Goal: Task Accomplishment & Management: Manage account settings

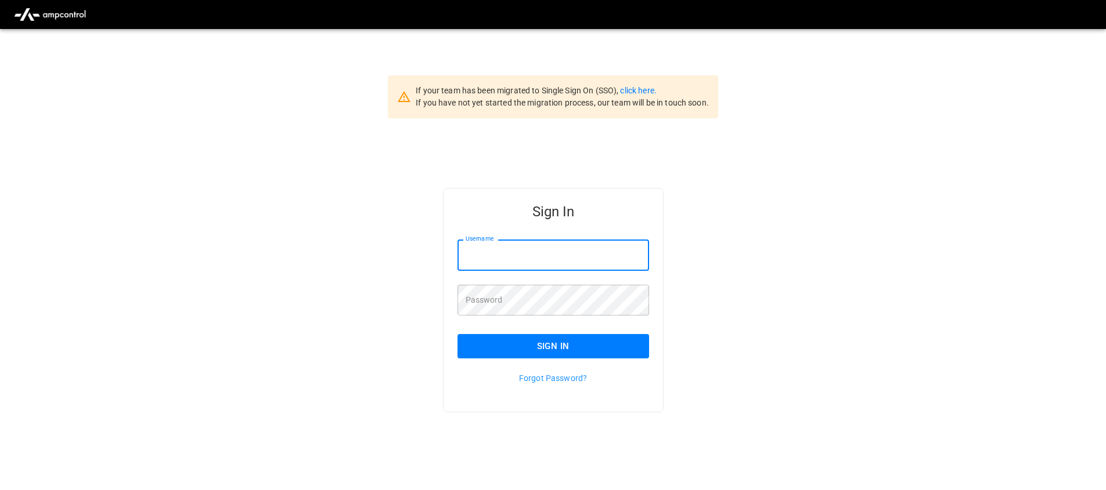
click at [576, 267] on input "Username" at bounding box center [553, 255] width 192 height 31
click at [630, 90] on link "click here." at bounding box center [638, 90] width 36 height 9
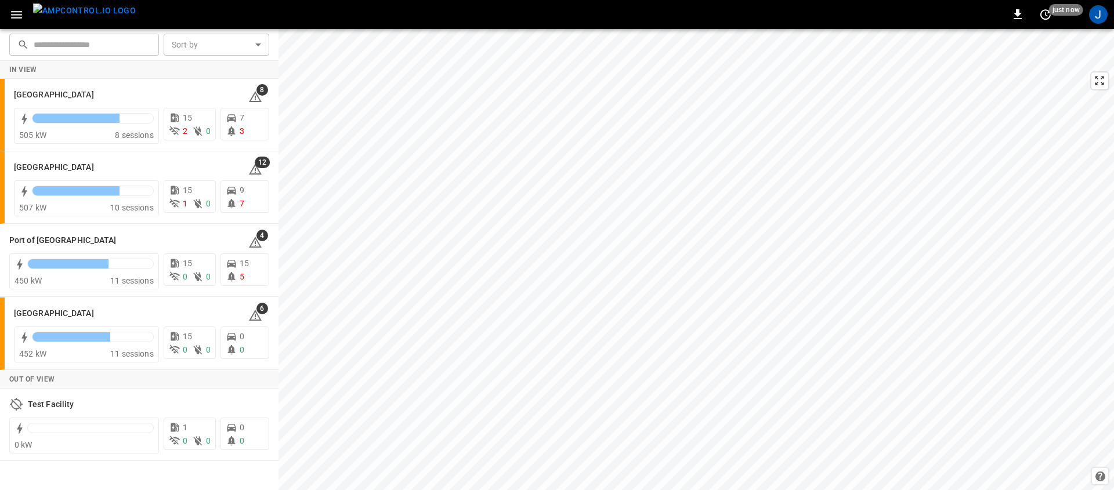
click at [15, 16] on icon "button" at bounding box center [16, 15] width 15 height 15
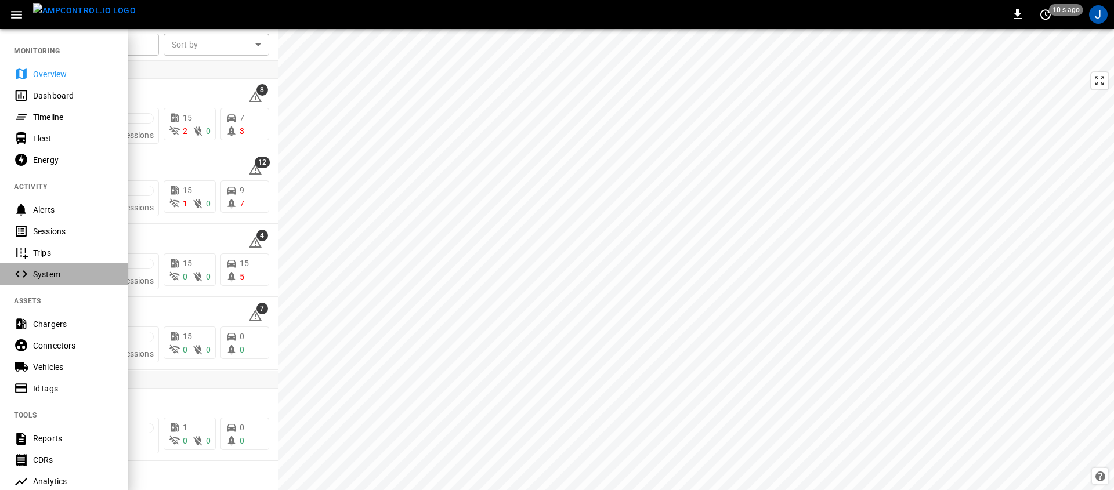
click at [70, 275] on div "System" at bounding box center [73, 275] width 81 height 12
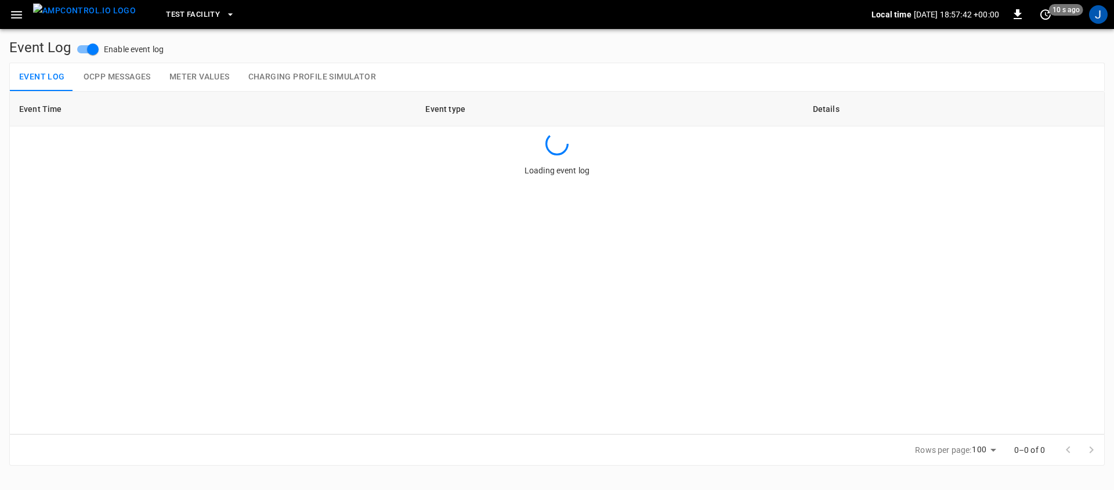
click at [16, 9] on icon "button" at bounding box center [16, 15] width 15 height 15
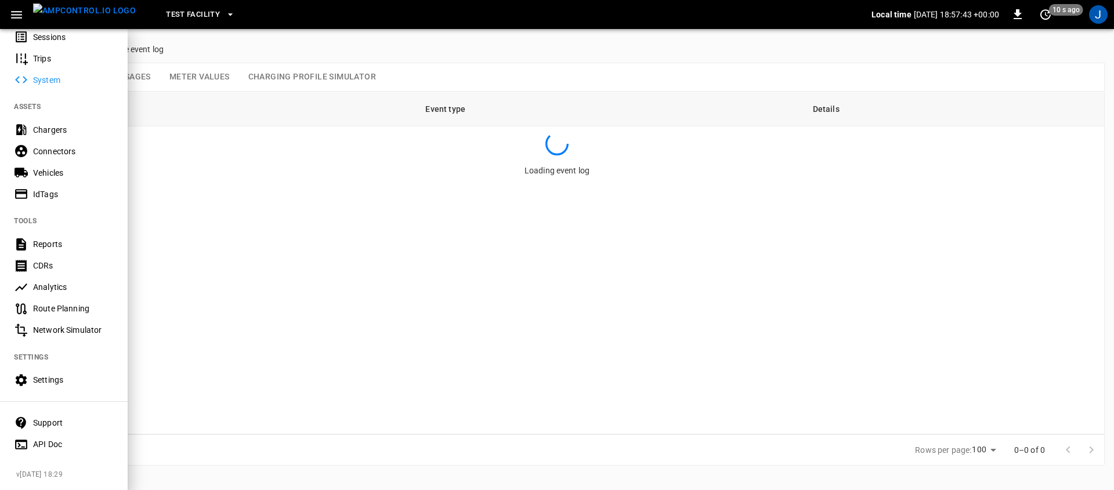
scroll to position [173, 0]
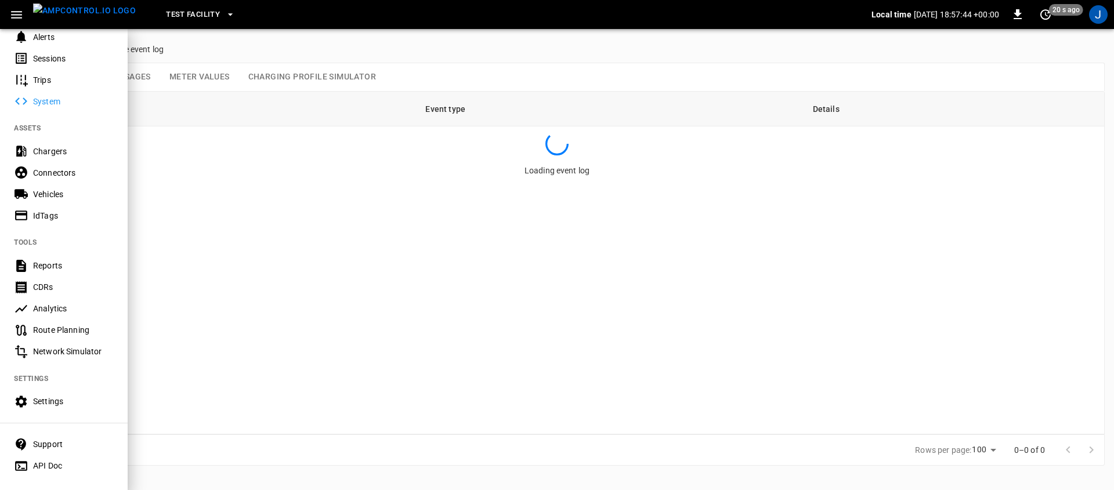
click at [62, 405] on div "Settings" at bounding box center [73, 402] width 81 height 12
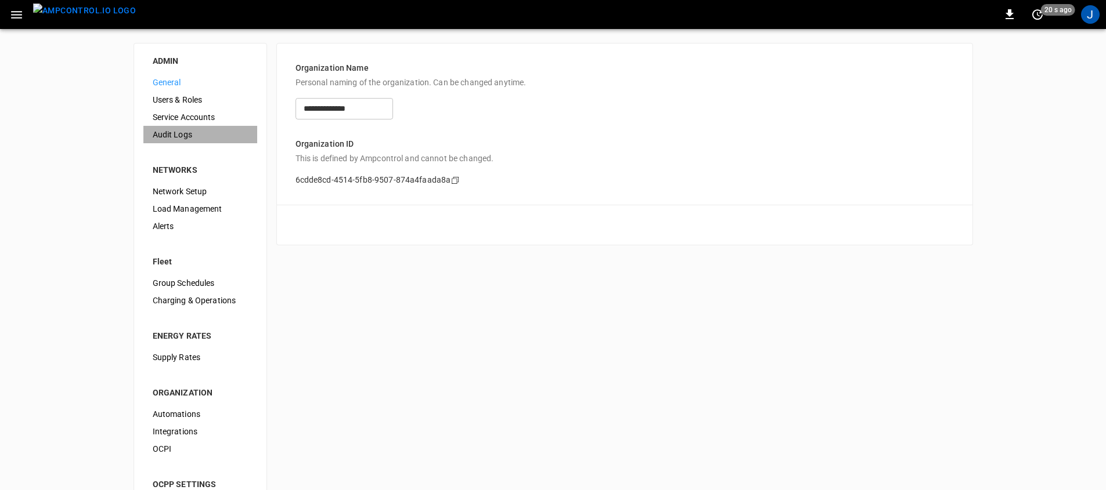
click at [171, 132] on span "Audit Logs" at bounding box center [200, 135] width 95 height 12
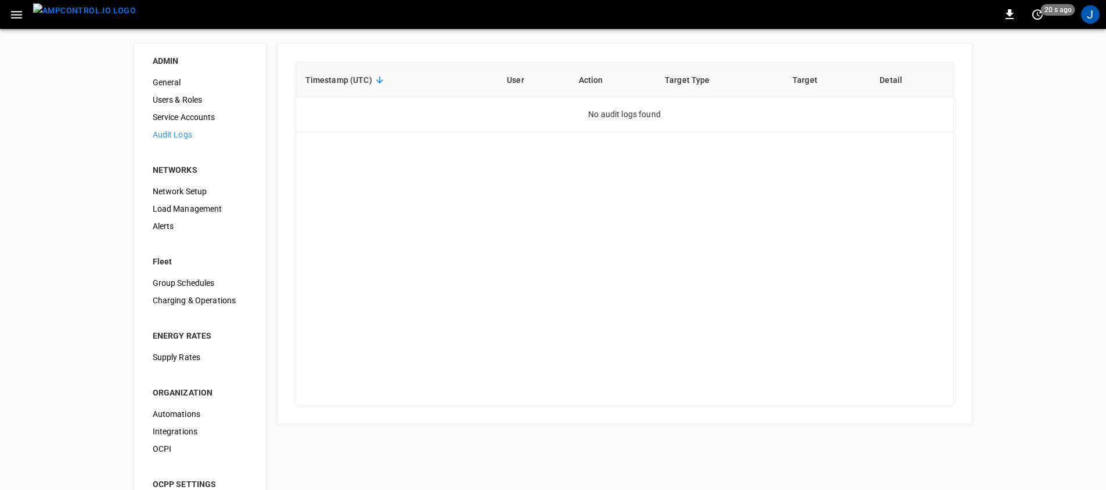
click at [175, 16] on div "0 20 s ago J" at bounding box center [553, 14] width 1106 height 29
click at [114, 16] on img "menu" at bounding box center [84, 10] width 103 height 15
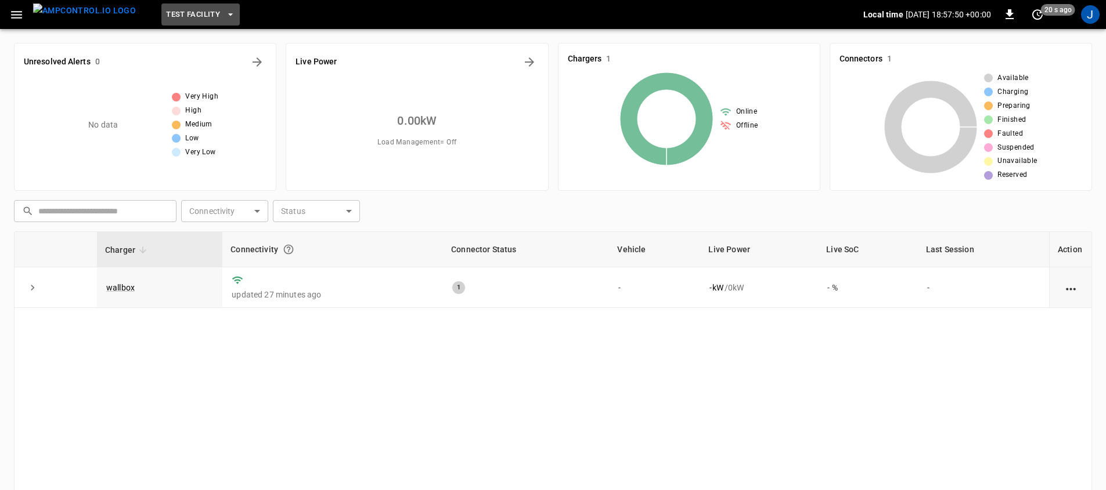
click at [183, 20] on span "Test Facility" at bounding box center [193, 14] width 54 height 13
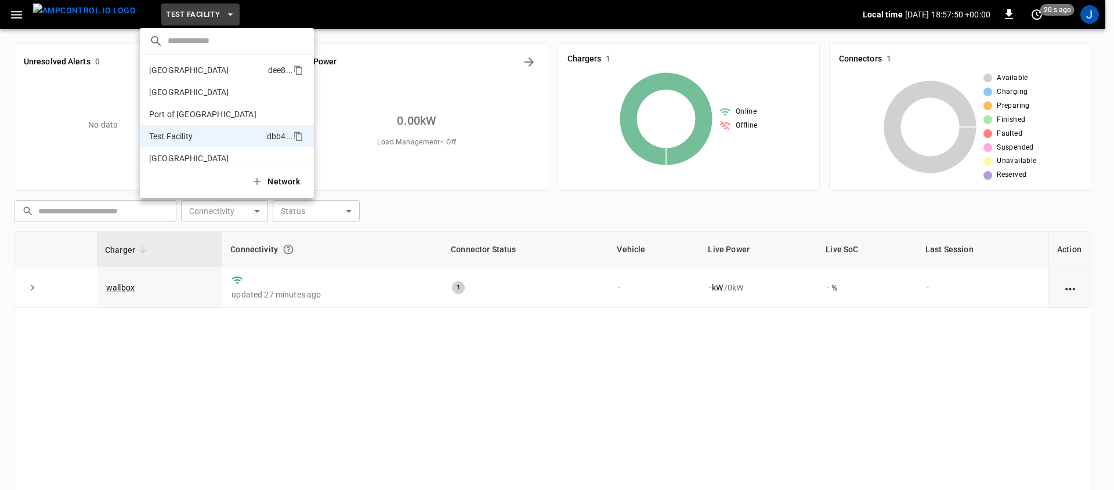
scroll to position [9, 0]
click at [200, 64] on p "Frankfurt Depot" at bounding box center [206, 61] width 114 height 12
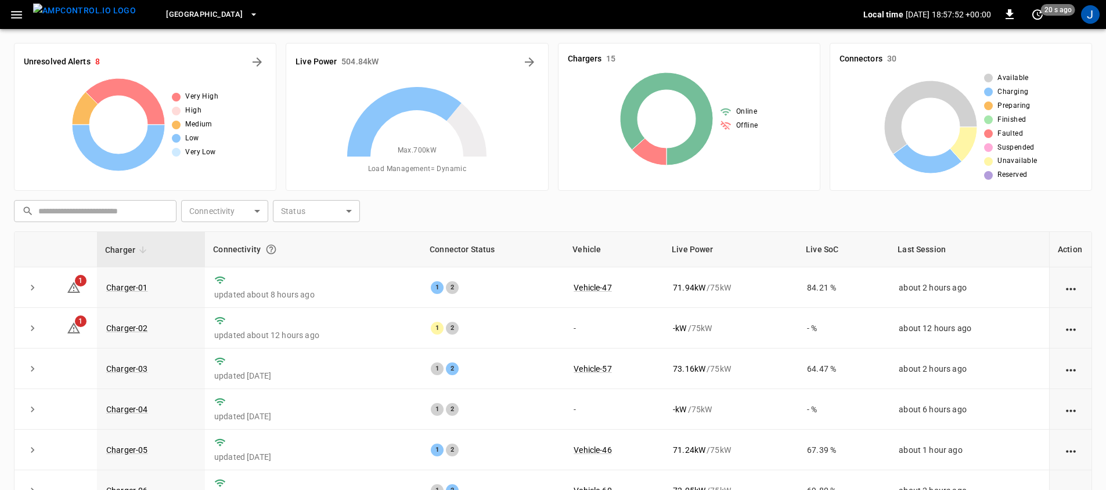
click at [14, 13] on icon "button" at bounding box center [16, 15] width 15 height 15
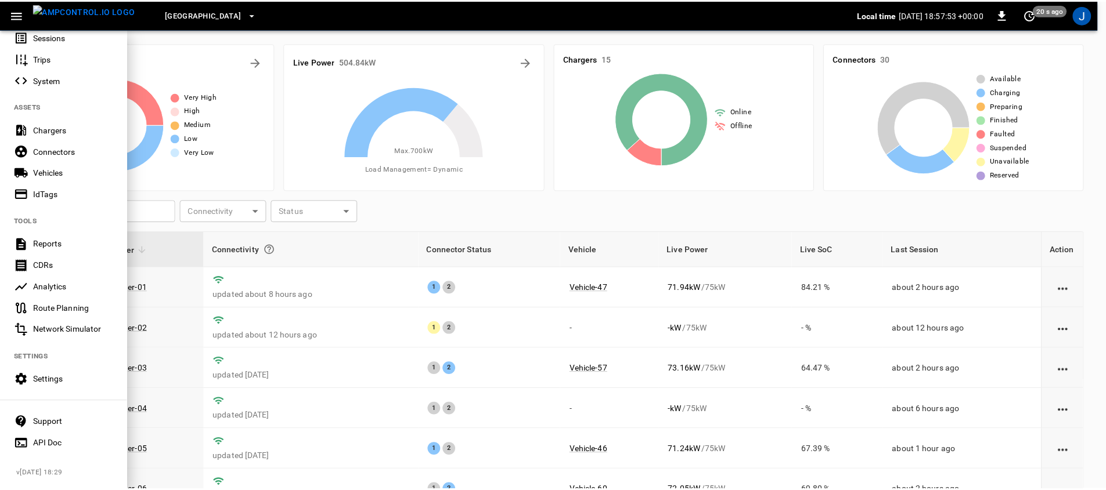
scroll to position [203, 0]
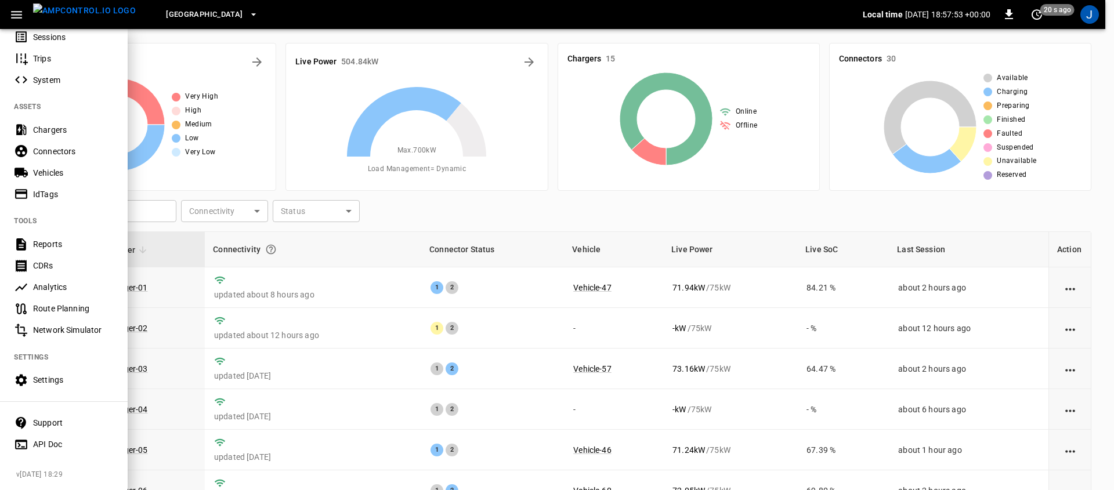
click at [74, 380] on div "Settings" at bounding box center [64, 380] width 128 height 21
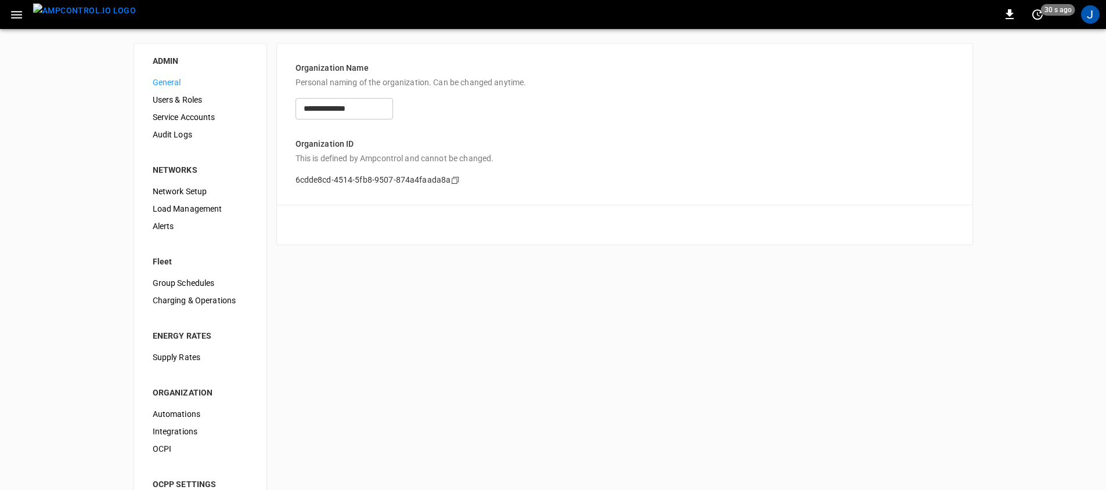
click at [197, 136] on span "Audit Logs" at bounding box center [200, 135] width 95 height 12
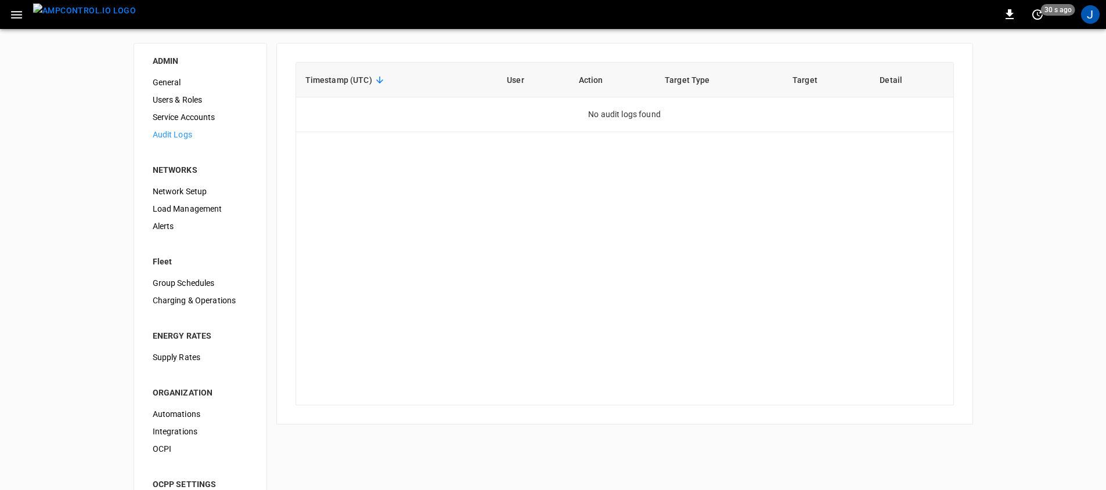
click at [553, 160] on div "Timestamp (UTC) User Action Target Type Target Detail No audit logs found" at bounding box center [624, 234] width 658 height 344
click at [1097, 8] on div "J" at bounding box center [1090, 14] width 19 height 19
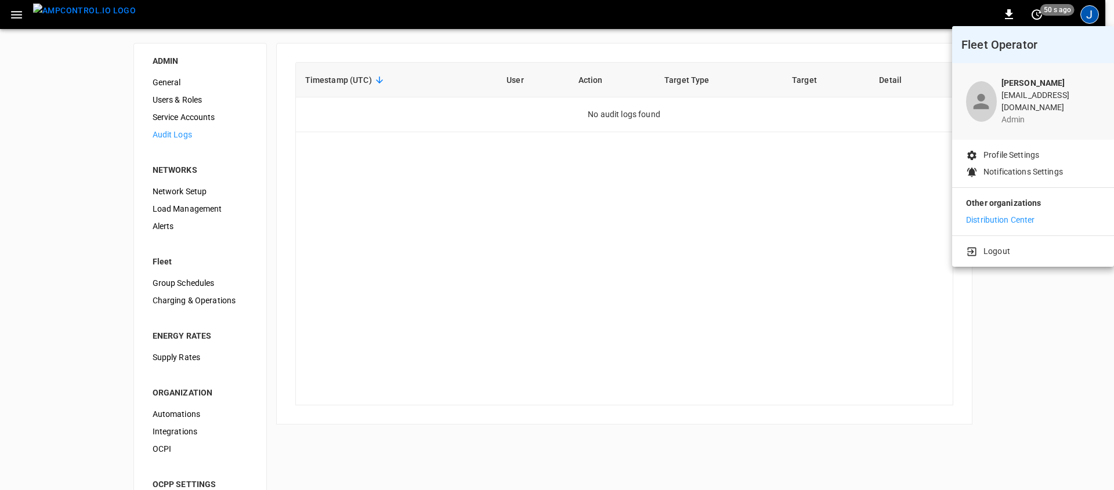
click at [453, 253] on div at bounding box center [557, 245] width 1114 height 490
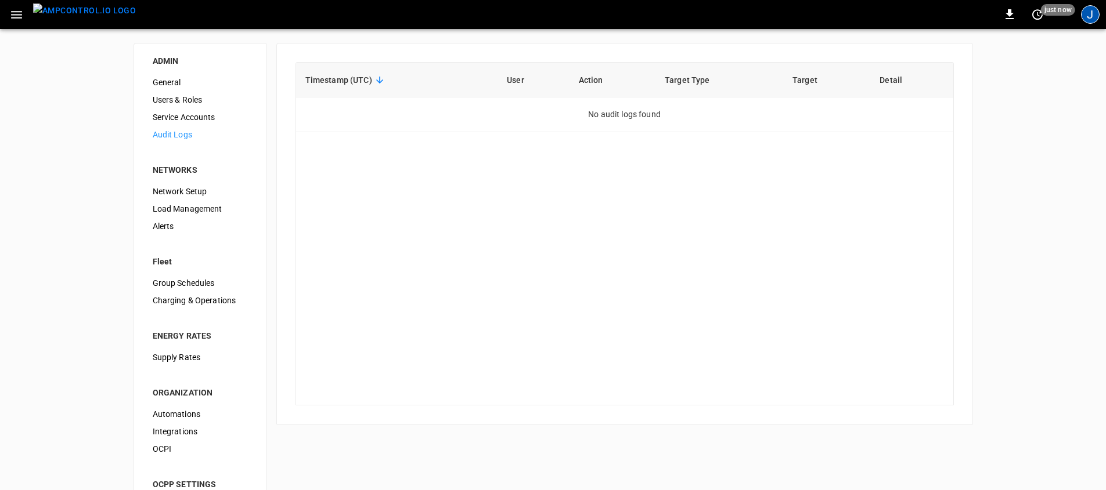
click at [1092, 20] on div "J" at bounding box center [1090, 14] width 19 height 19
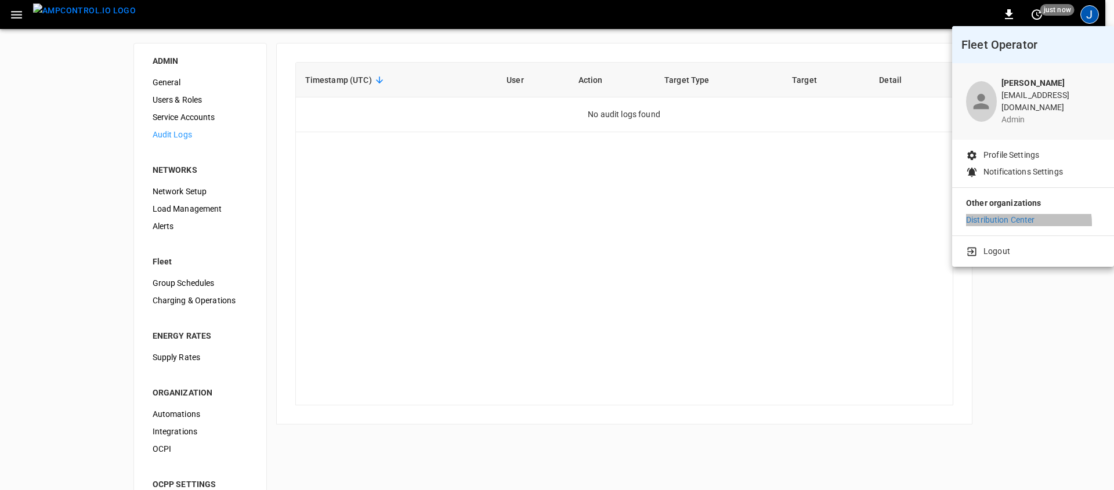
click at [1026, 215] on p "Distribution Center" at bounding box center [1000, 220] width 69 height 12
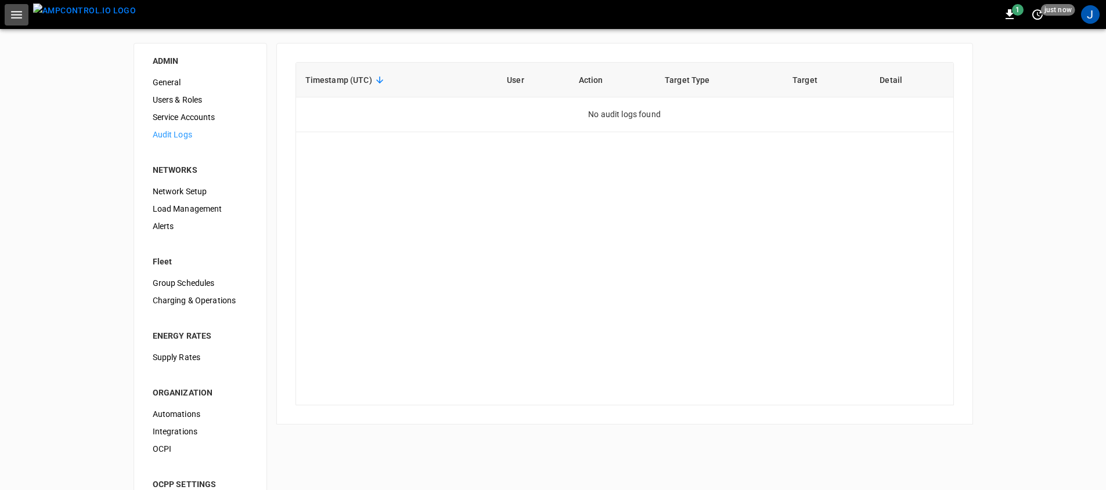
click at [8, 4] on button "button" at bounding box center [17, 14] width 24 height 21
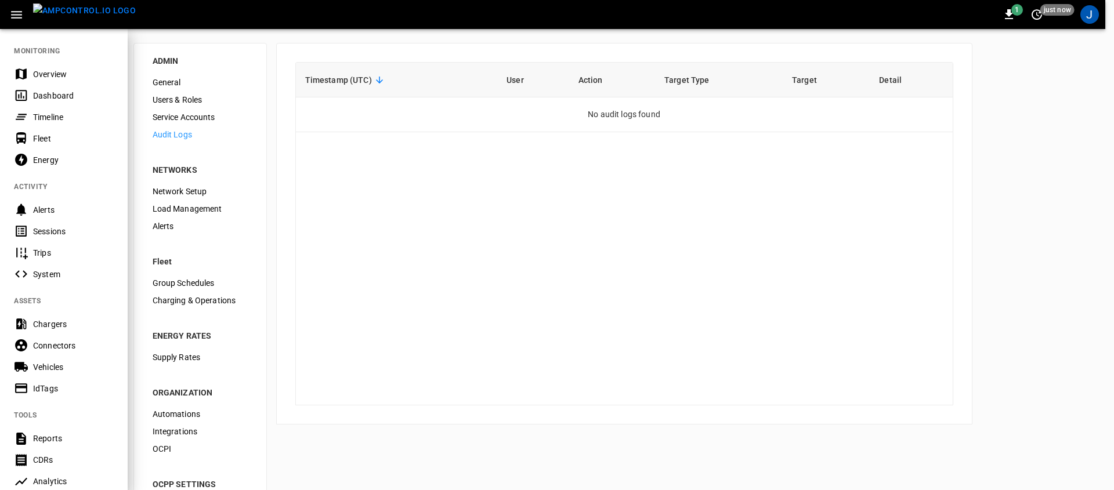
click at [683, 257] on div at bounding box center [557, 245] width 1114 height 490
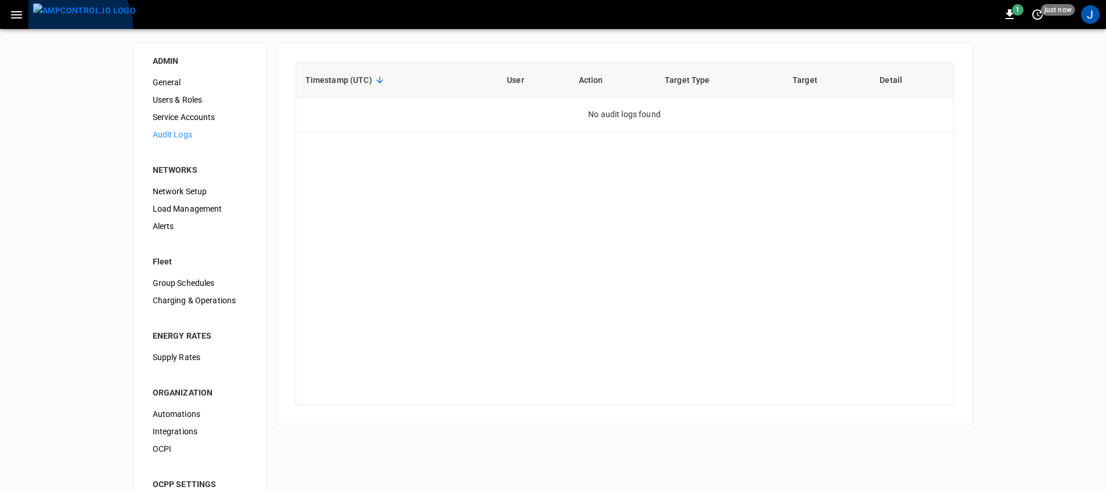
click at [77, 18] on img "menu" at bounding box center [84, 10] width 103 height 15
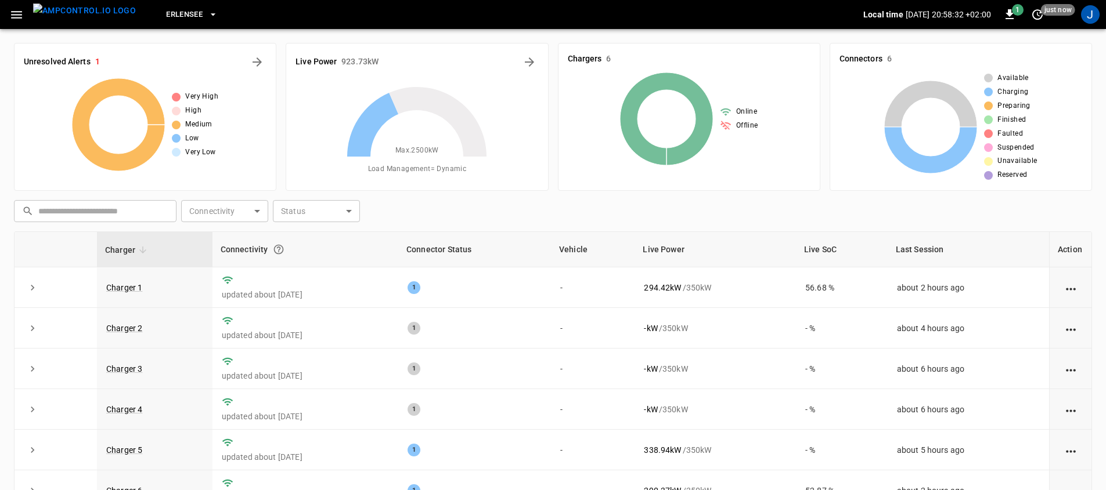
click at [172, 11] on span "Erlensee" at bounding box center [184, 14] width 37 height 13
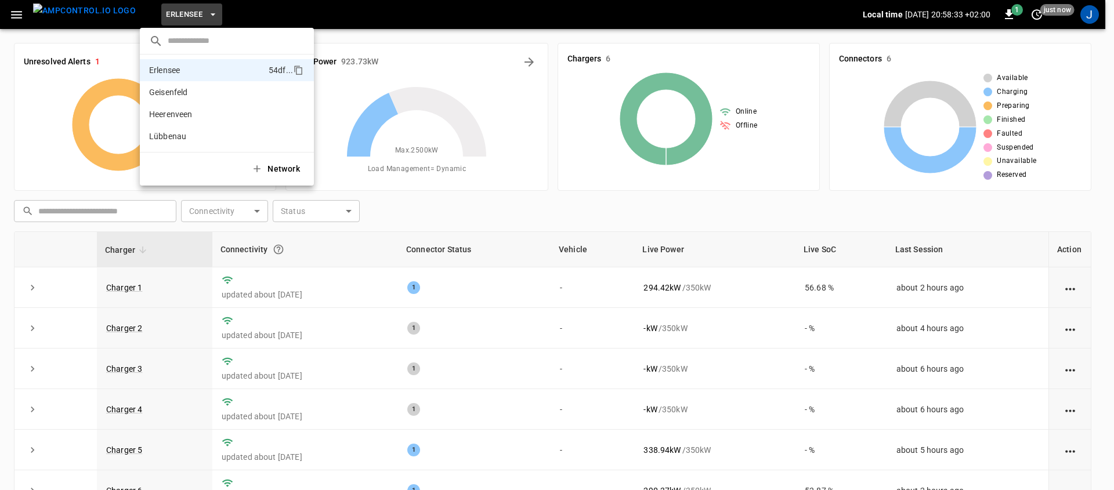
click at [0, 10] on div at bounding box center [557, 245] width 1114 height 490
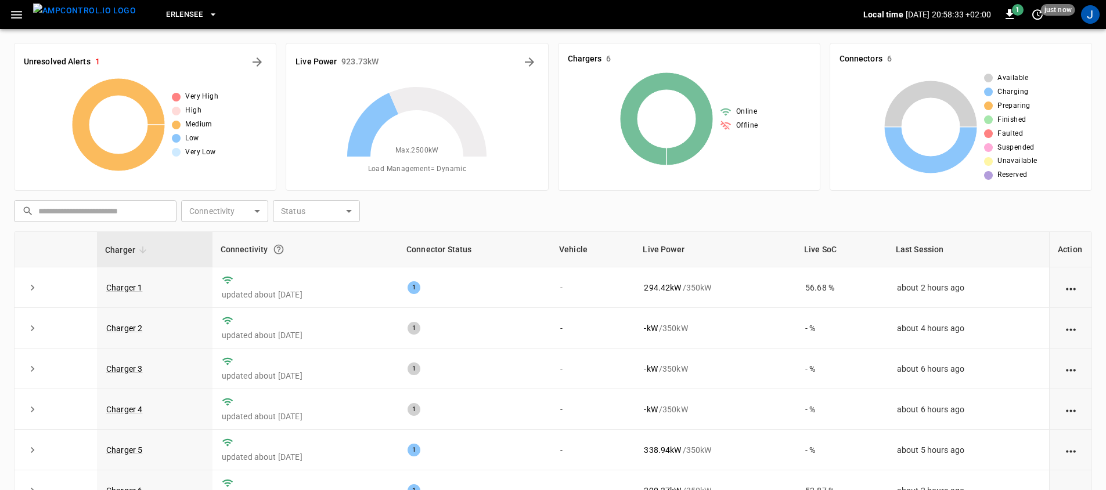
click at [13, 16] on div "​ Erlensee 54df ... Geisenfeld 15a6 ... Heerenveen 296b ... Lübbenau e592 ... N…" at bounding box center [553, 245] width 1106 height 490
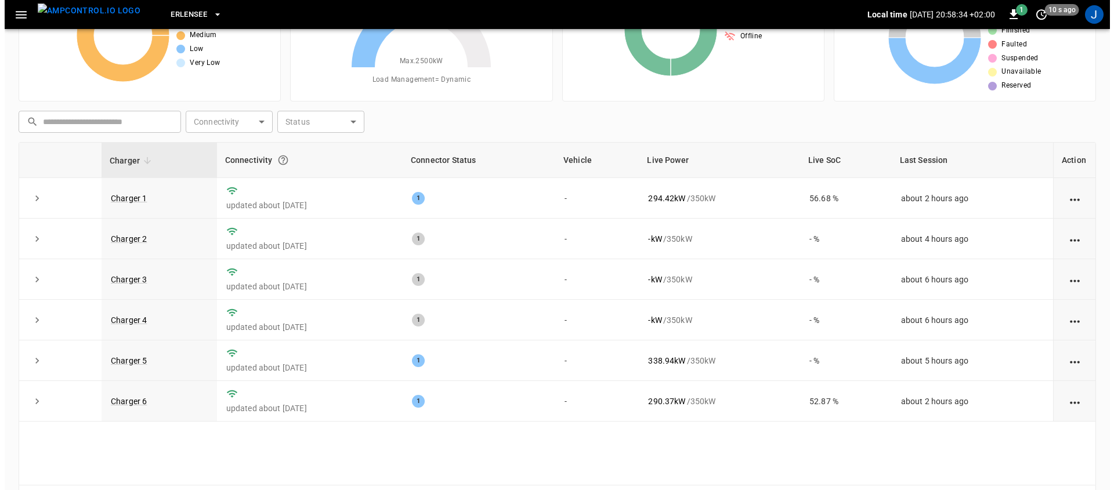
scroll to position [129, 0]
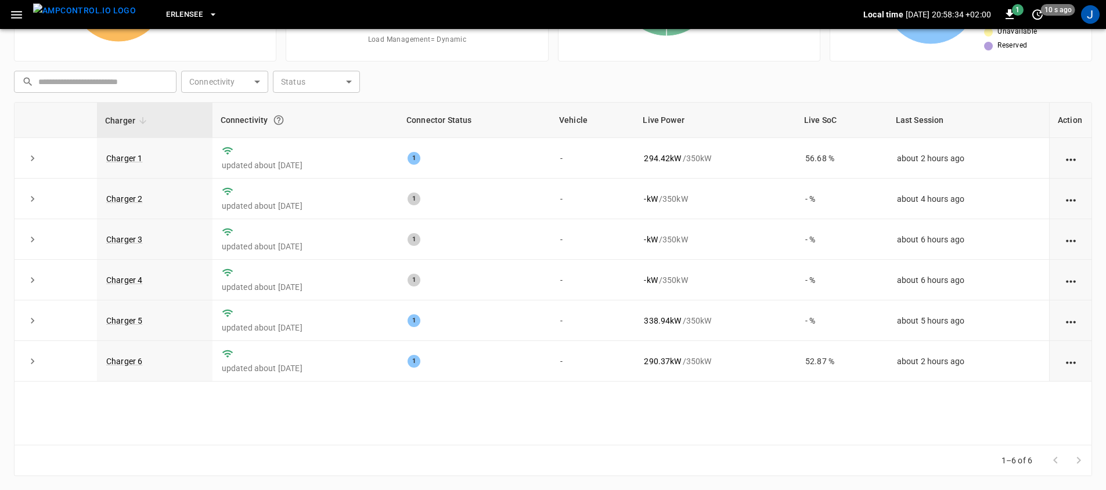
click at [13, 17] on icon "button" at bounding box center [16, 15] width 11 height 8
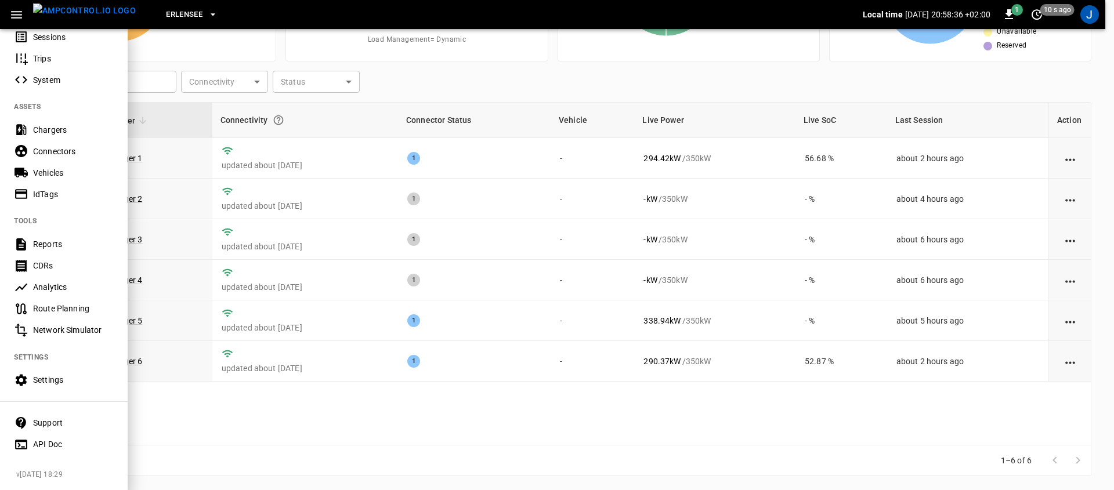
scroll to position [203, 0]
click at [86, 376] on div "Settings" at bounding box center [73, 380] width 81 height 12
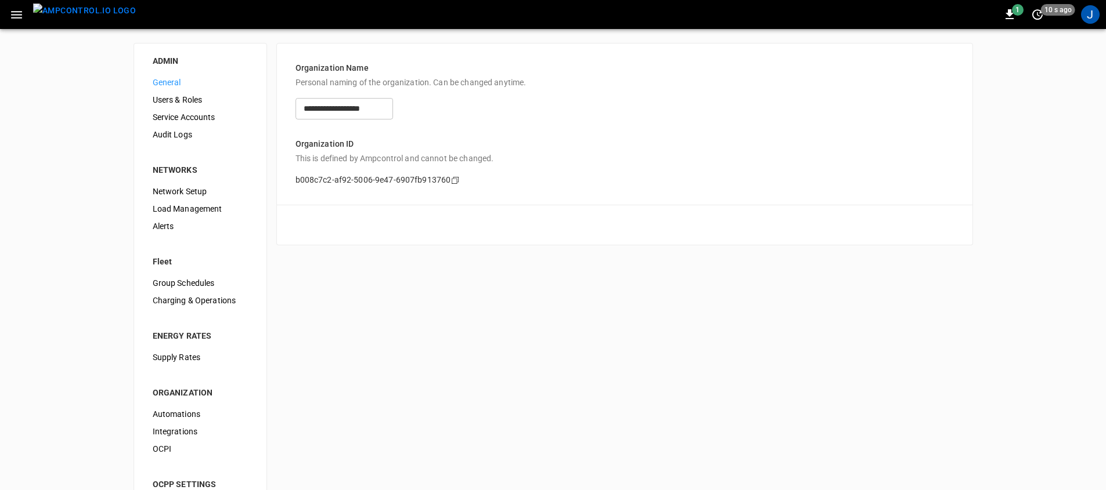
click at [207, 103] on span "Users & Roles" at bounding box center [200, 100] width 95 height 12
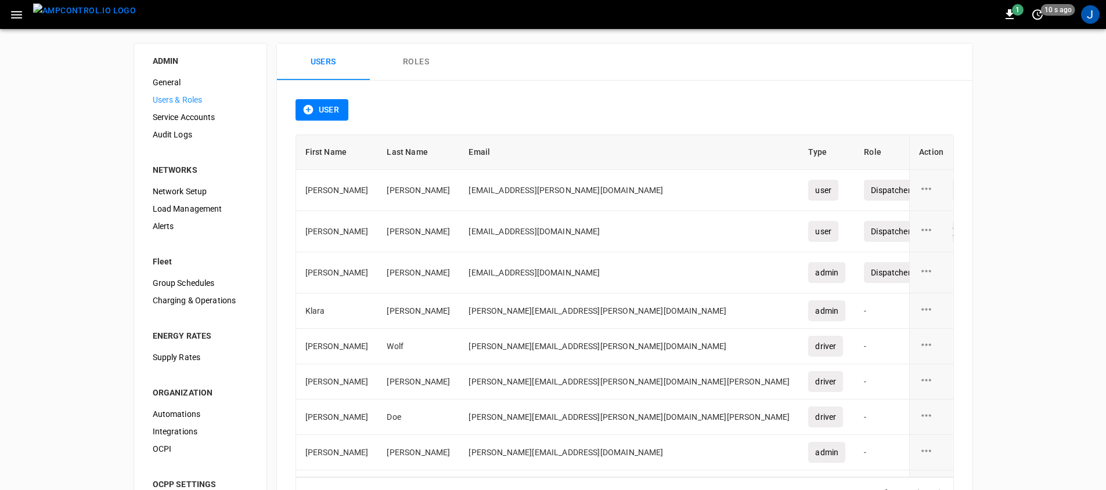
click at [205, 111] on span "Service Accounts" at bounding box center [200, 117] width 95 height 12
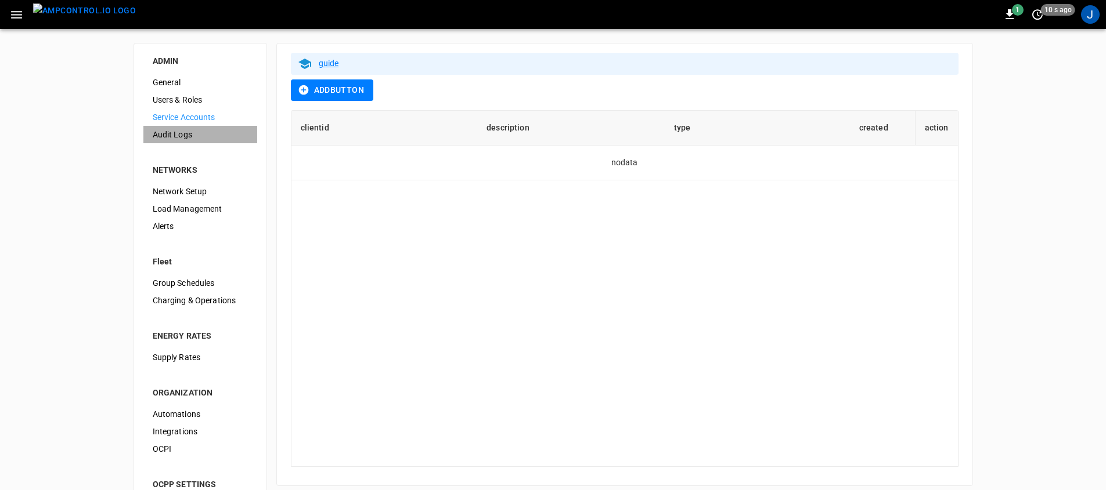
click at [193, 129] on span "Audit Logs" at bounding box center [200, 135] width 95 height 12
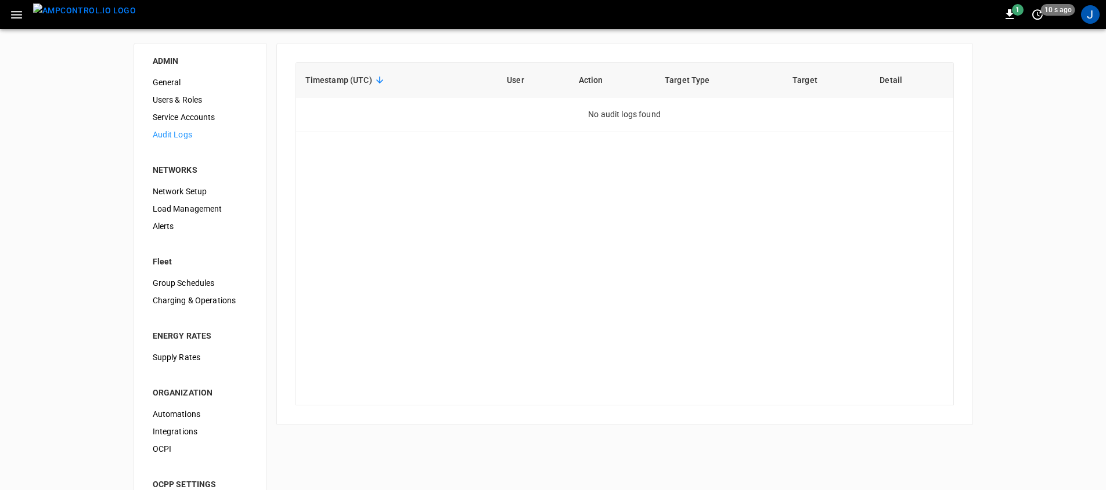
click at [193, 111] on span "Service Accounts" at bounding box center [200, 117] width 95 height 12
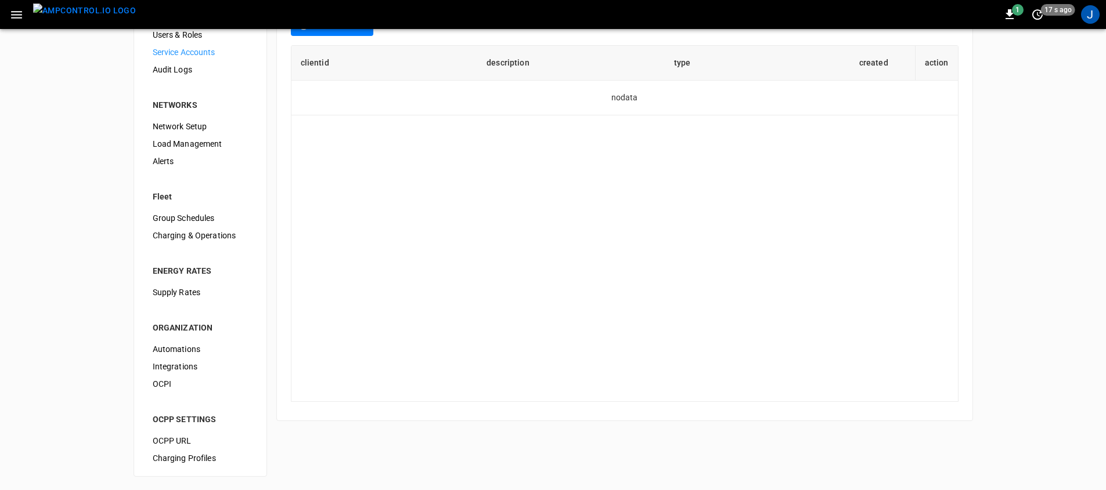
scroll to position [66, 0]
click at [221, 349] on span "Automations" at bounding box center [200, 349] width 95 height 12
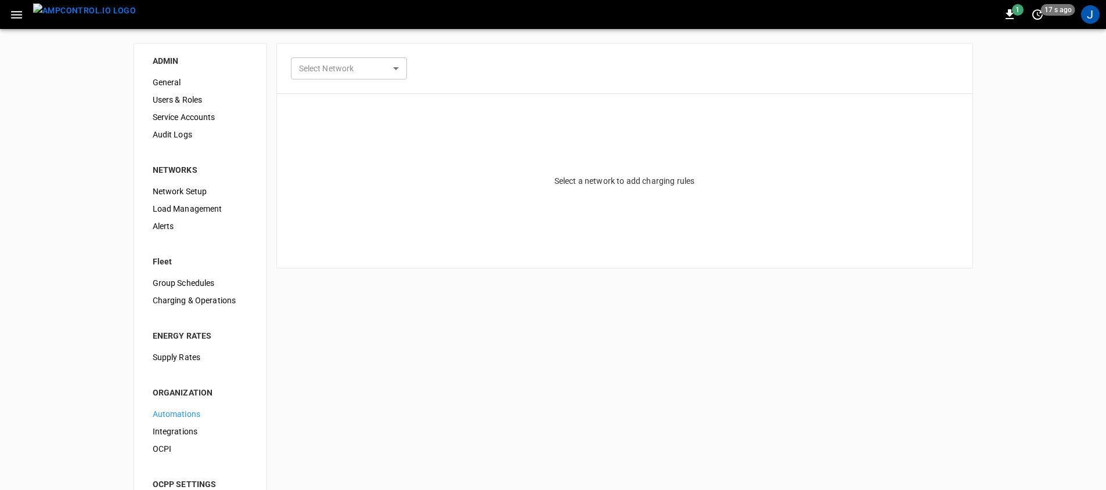
click at [369, 65] on body "1 17 s ago J ADMIN General Users & Roles Service Accounts Audit Logs NETWORKS N…" at bounding box center [553, 278] width 1106 height 556
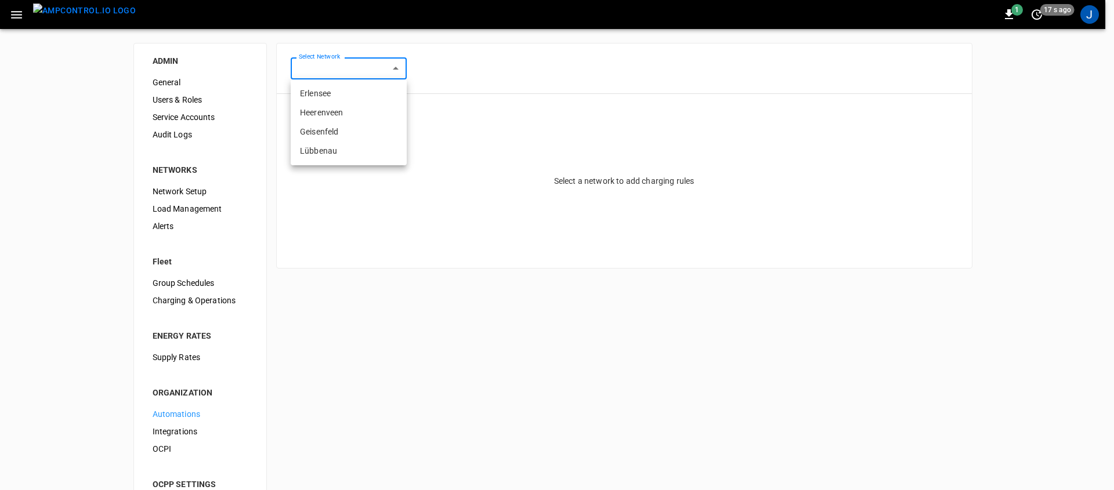
click at [355, 91] on li "Erlensee" at bounding box center [349, 93] width 116 height 19
type input "**********"
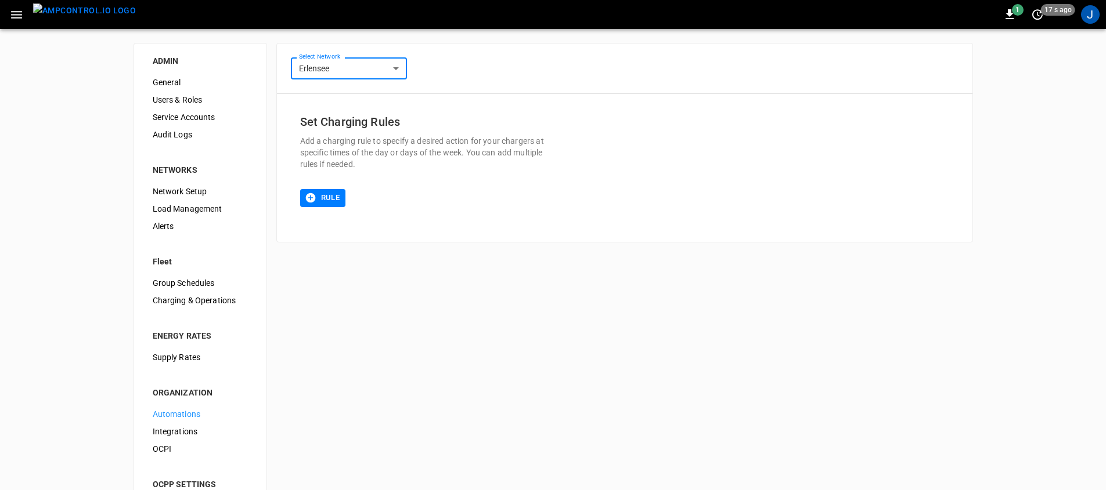
click at [327, 196] on button "Rule" at bounding box center [323, 198] width 46 height 18
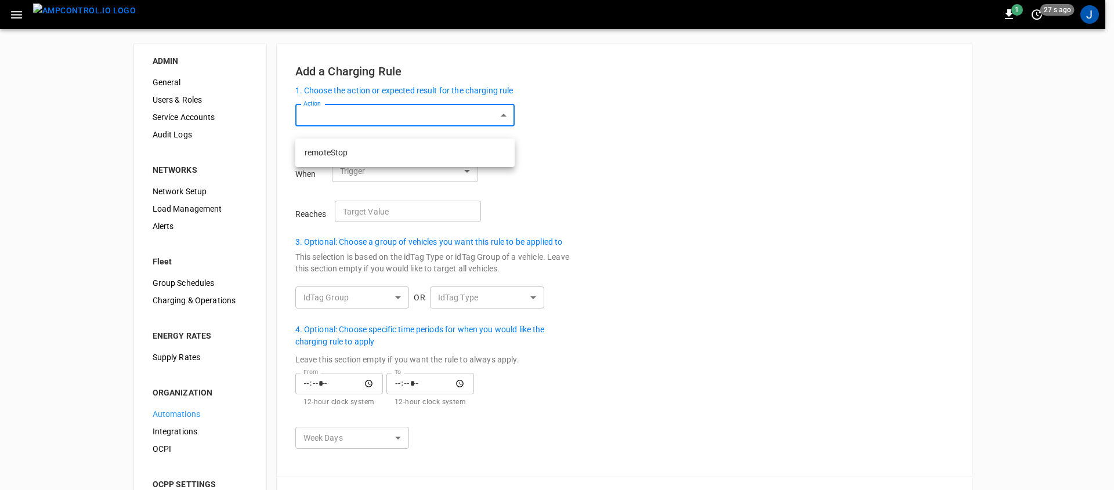
click at [470, 127] on body "1 27 s ago J ADMIN General Users & Roles Service Accounts Audit Logs NETWORKS N…" at bounding box center [557, 278] width 1114 height 556
click at [601, 170] on div at bounding box center [557, 245] width 1114 height 490
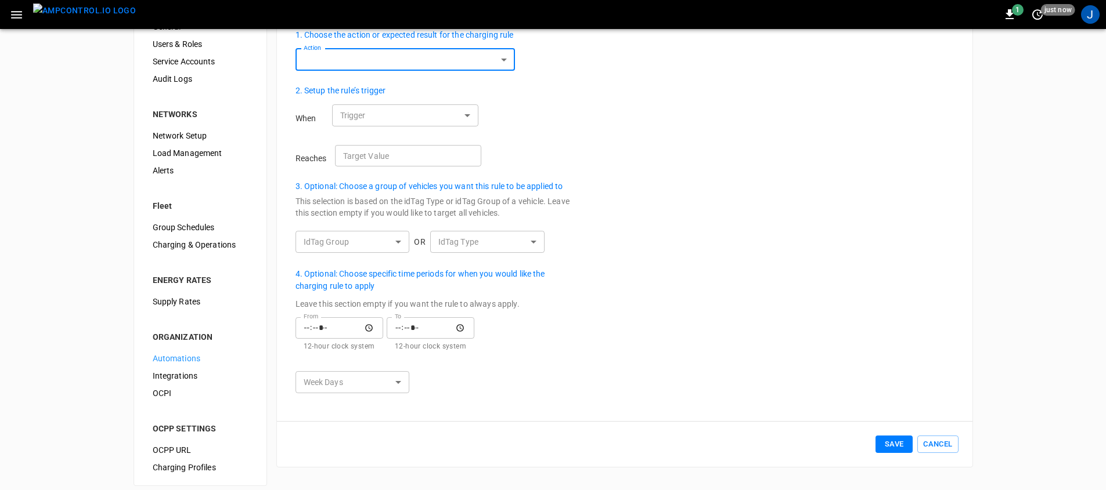
scroll to position [64, 0]
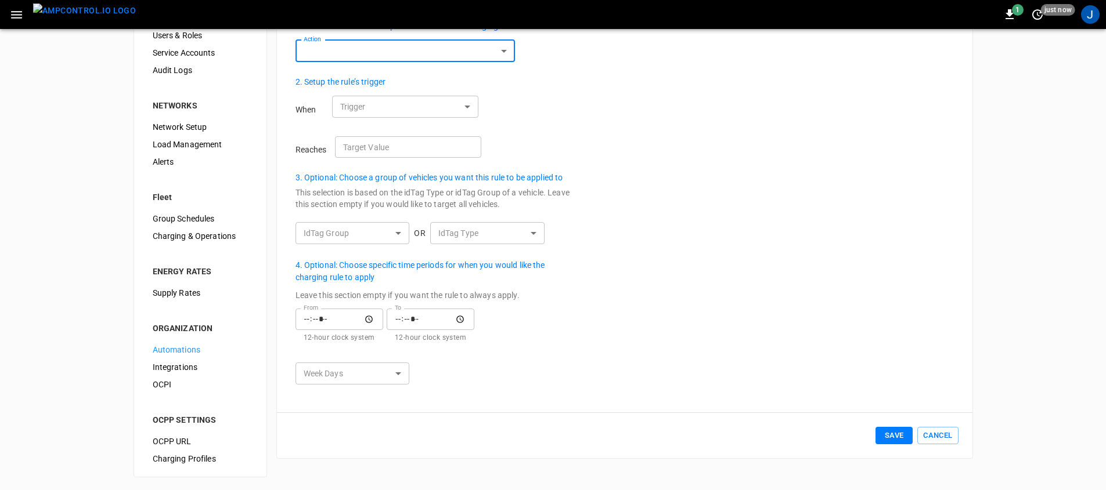
click at [189, 360] on div "Integrations" at bounding box center [200, 367] width 114 height 17
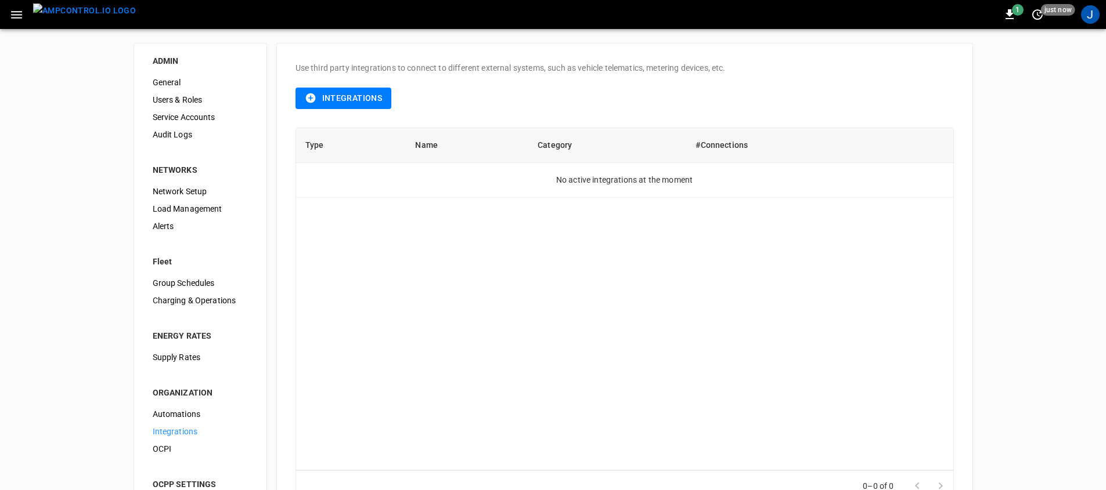
click at [193, 416] on span "Automations" at bounding box center [200, 415] width 95 height 12
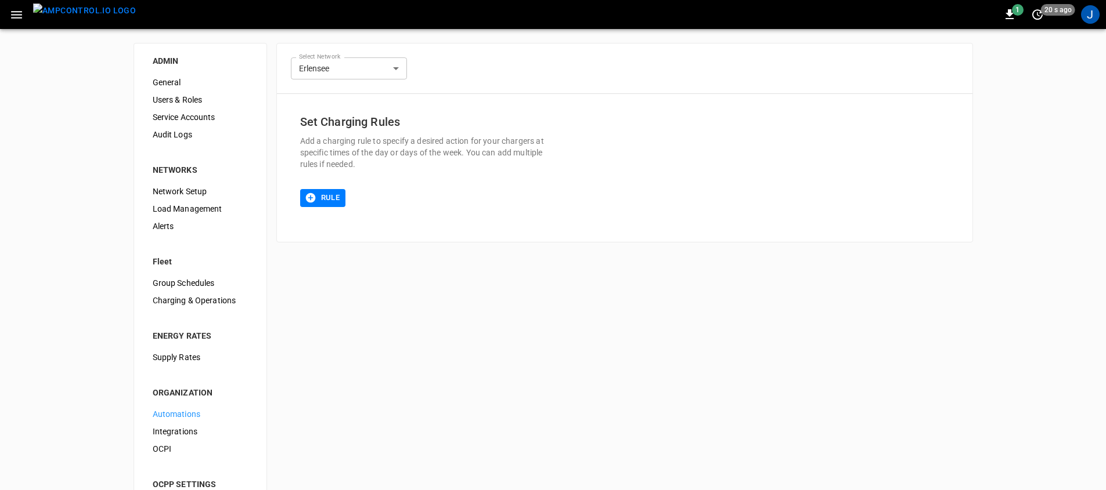
click at [175, 129] on span "Audit Logs" at bounding box center [200, 135] width 95 height 12
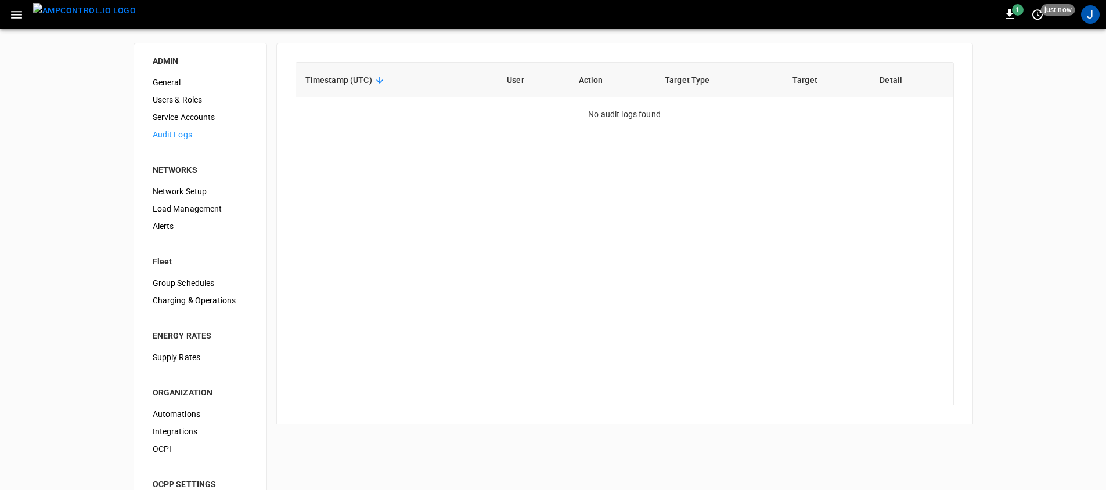
click at [89, 15] on img "menu" at bounding box center [84, 10] width 103 height 15
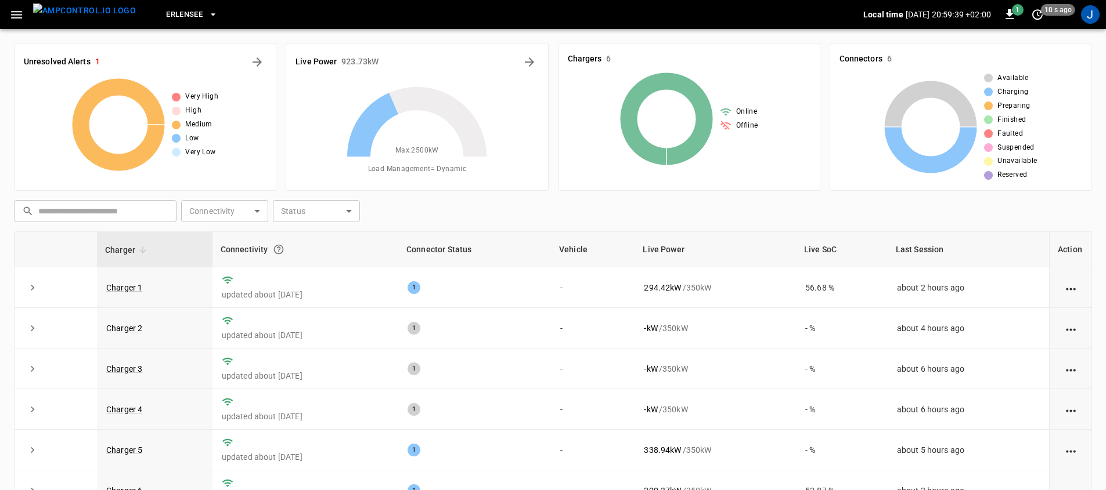
click at [5, 23] on button "button" at bounding box center [17, 14] width 24 height 21
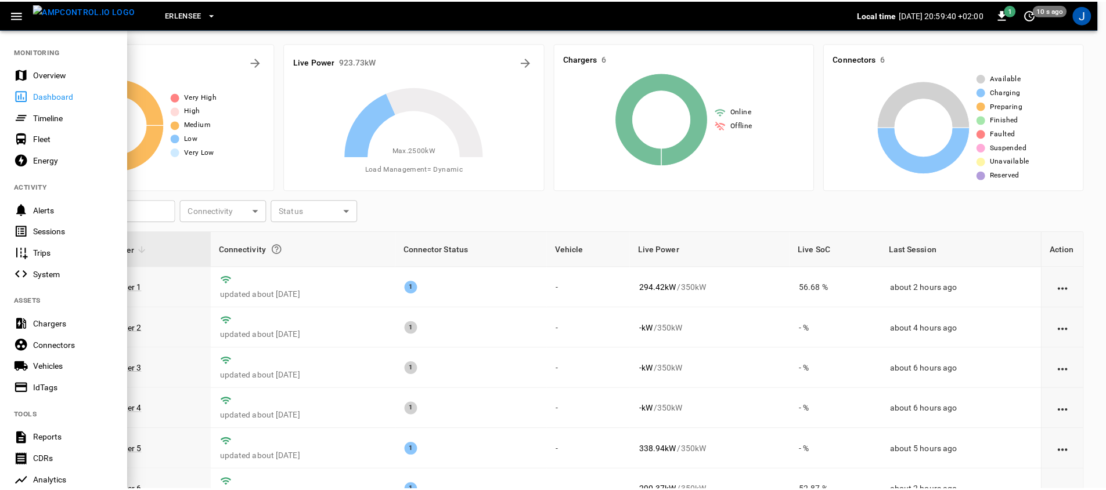
scroll to position [203, 0]
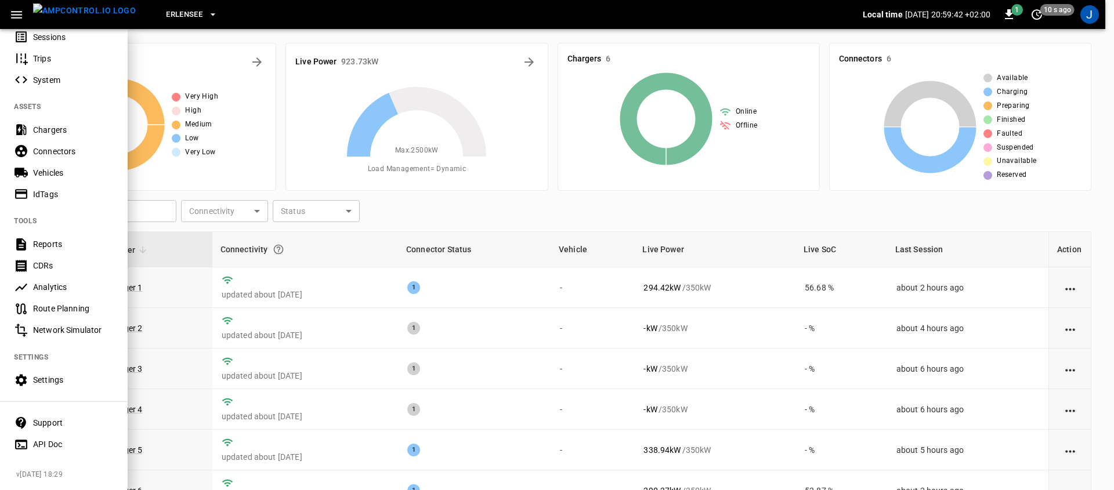
click at [53, 380] on div "Settings" at bounding box center [64, 380] width 128 height 21
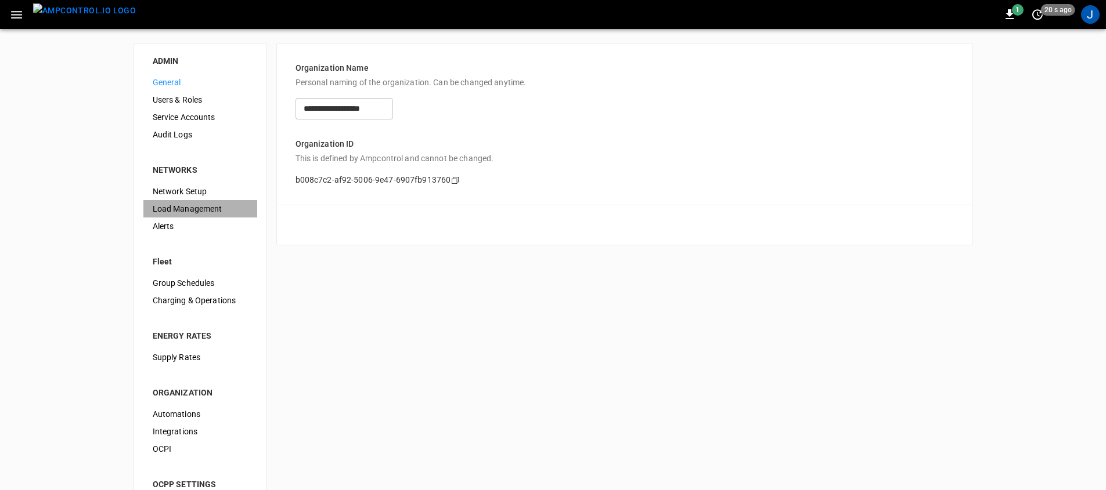
click at [214, 210] on span "Load Management" at bounding box center [200, 209] width 95 height 12
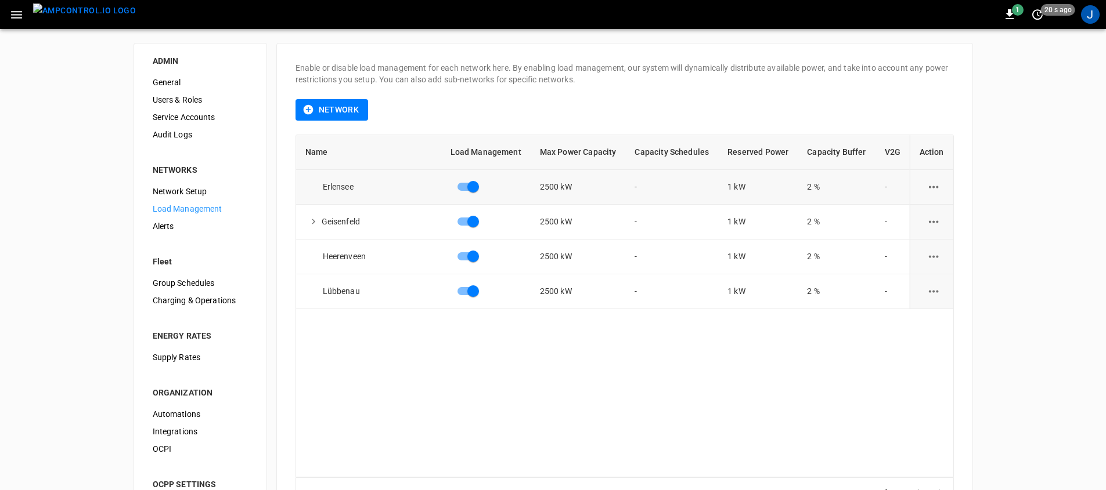
click at [932, 186] on icon "load management options" at bounding box center [934, 187] width 10 height 2
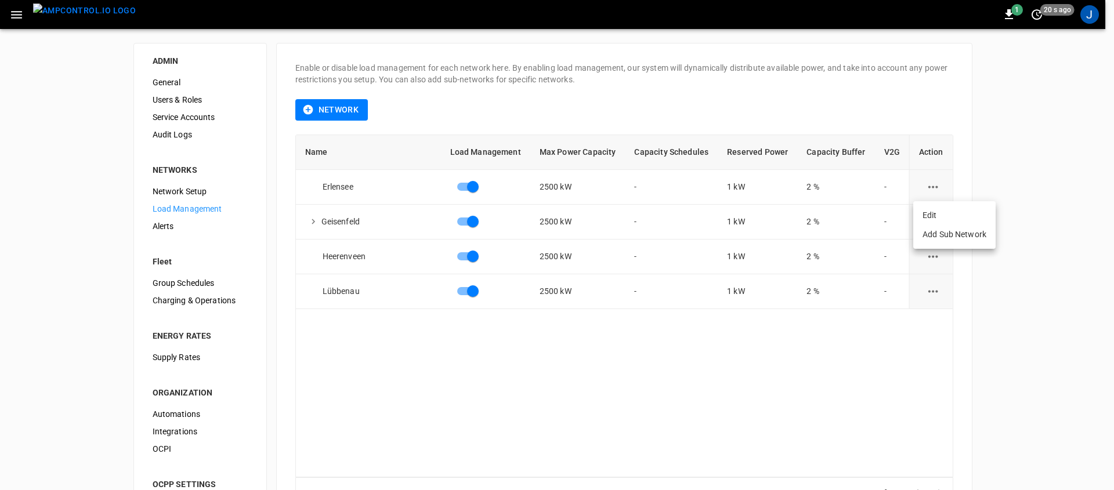
click at [929, 211] on li "Edit" at bounding box center [955, 215] width 82 height 19
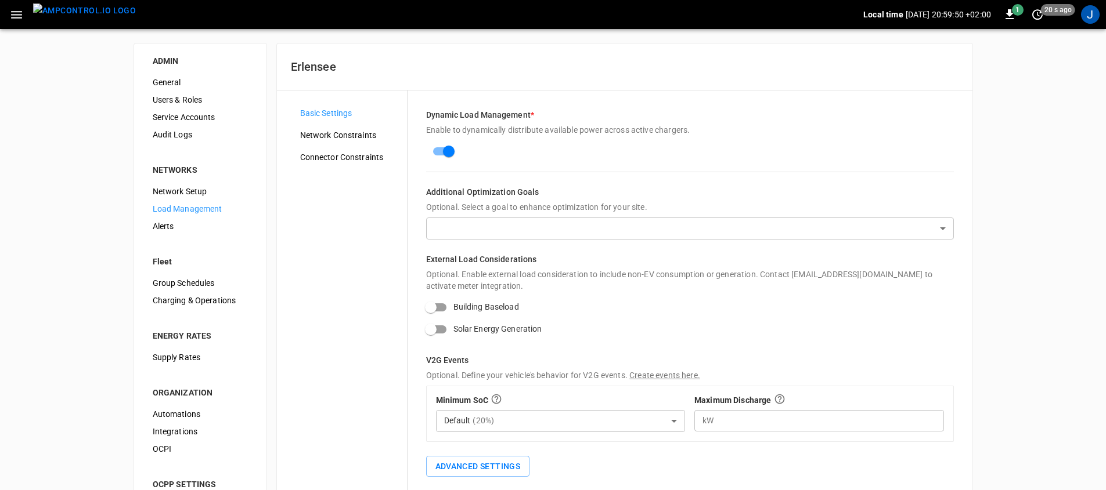
scroll to position [2, 0]
click at [189, 418] on span "Automations" at bounding box center [200, 412] width 95 height 12
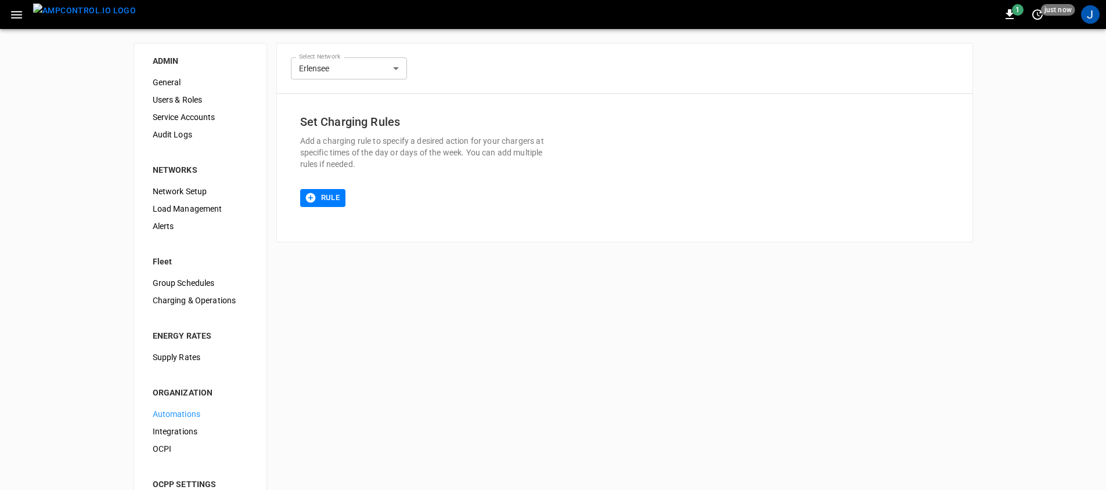
click at [380, 299] on div "**********" at bounding box center [553, 292] width 1106 height 527
click at [197, 208] on span "Load Management" at bounding box center [200, 209] width 95 height 12
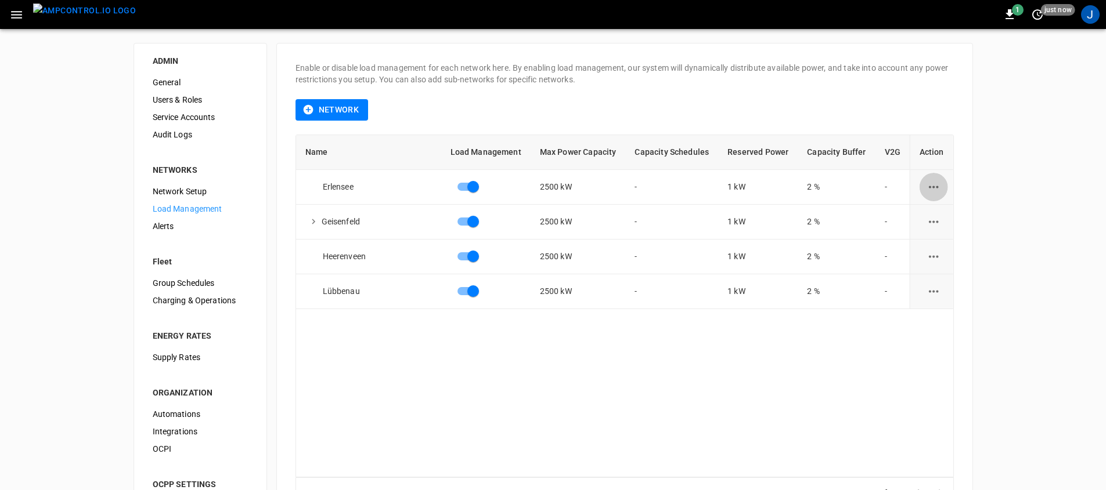
click at [919, 183] on button "load management options" at bounding box center [933, 187] width 28 height 28
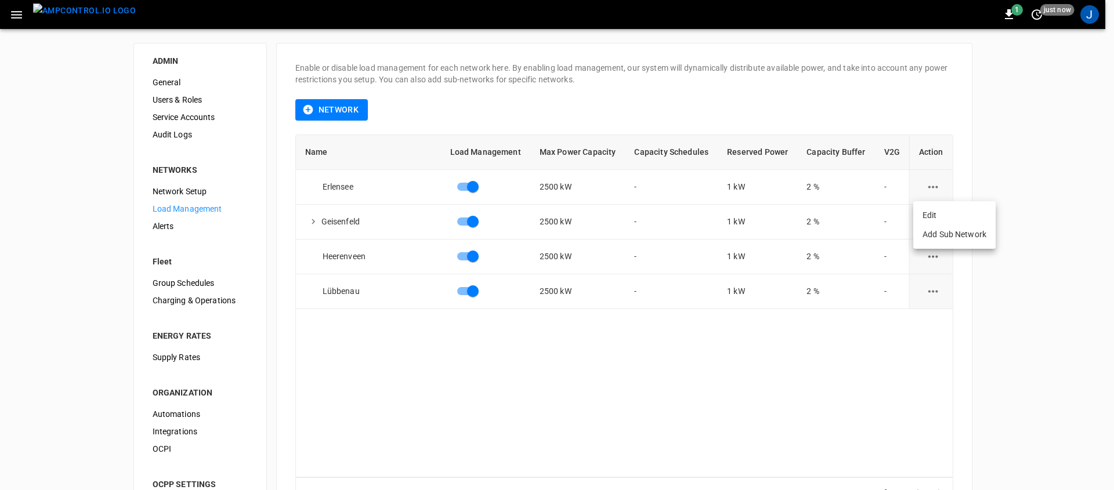
click at [930, 214] on li "Edit" at bounding box center [955, 215] width 82 height 19
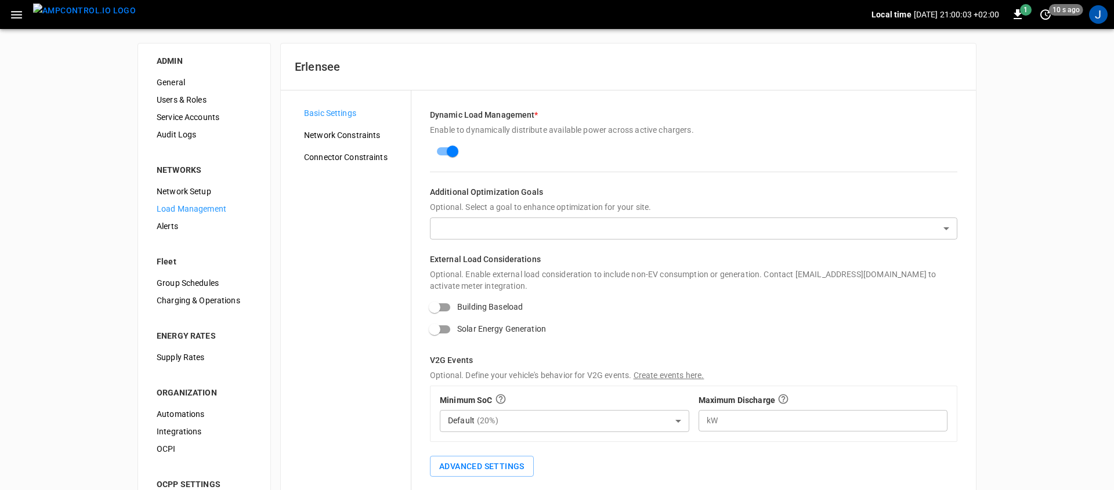
click at [510, 229] on body "Local time 2025-08-28 21:00:03 +02:00 1 10 s ago J ADMIN General Users & Roles …" at bounding box center [557, 280] width 1114 height 560
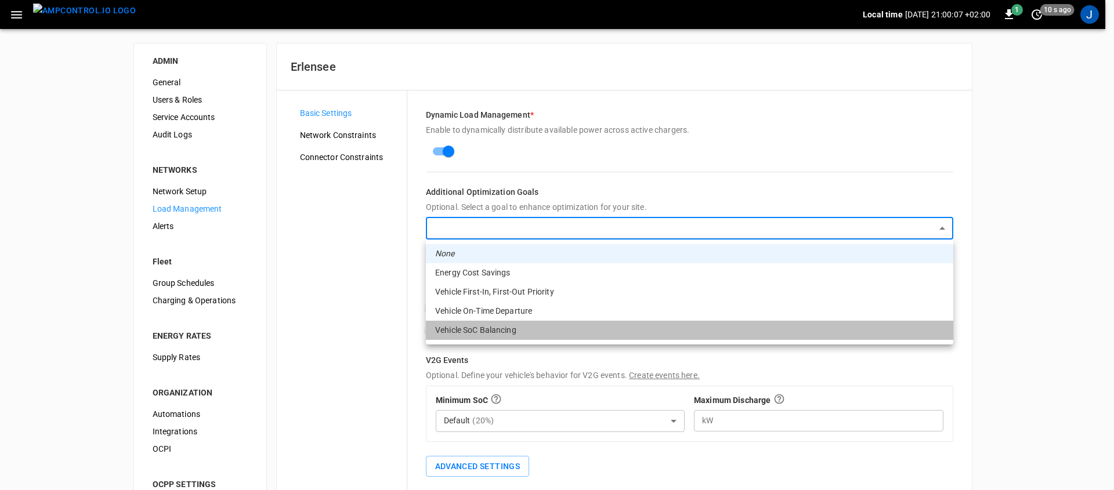
click at [493, 335] on li "Vehicle SoC Balancing" at bounding box center [690, 330] width 528 height 19
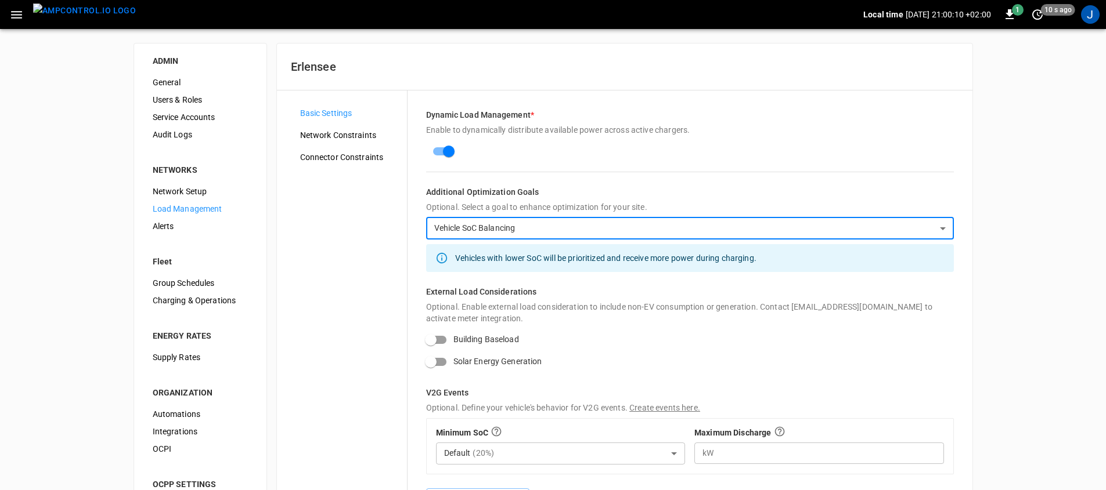
click at [564, 223] on body "Local time 2025-08-28 21:00:10 +02:00 1 10 s ago J ADMIN General Users & Roles …" at bounding box center [553, 296] width 1106 height 593
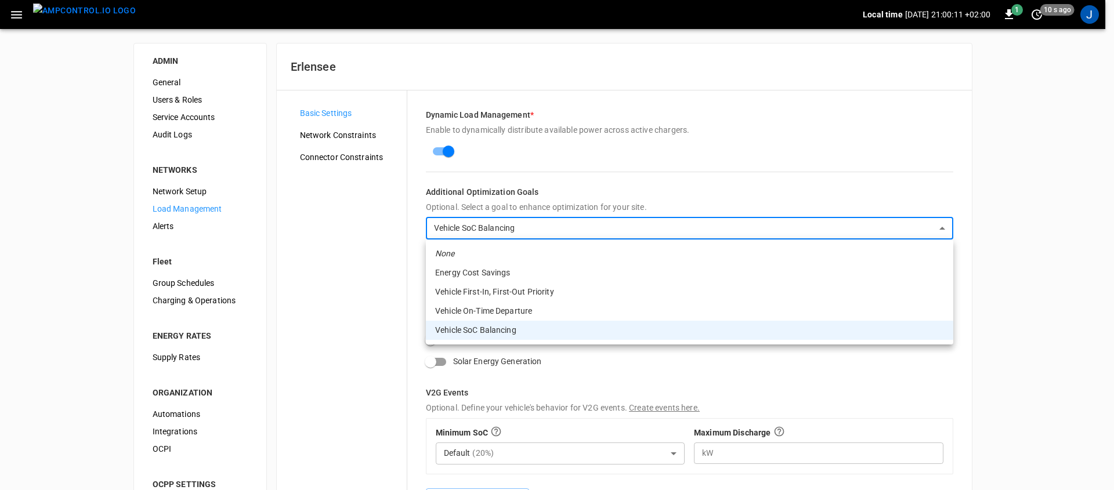
click at [505, 293] on li "Vehicle First-In, First-Out Priority" at bounding box center [690, 292] width 528 height 19
type input "*********"
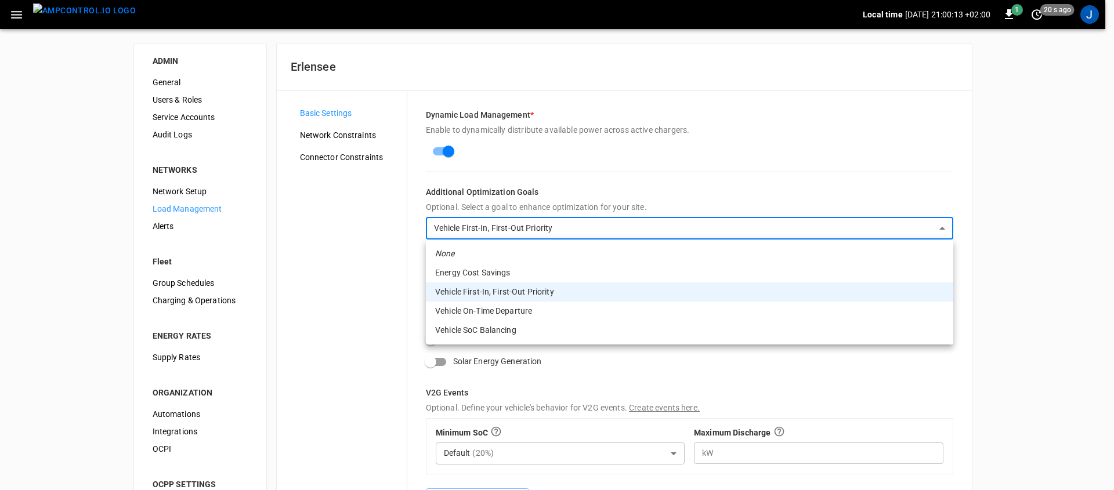
click at [526, 232] on body "Local time 2025-08-28 21:00:13 +02:00 1 20 s ago J ADMIN General Users & Roles …" at bounding box center [557, 296] width 1114 height 593
click at [523, 277] on li "Energy Cost Savings" at bounding box center [690, 273] width 528 height 19
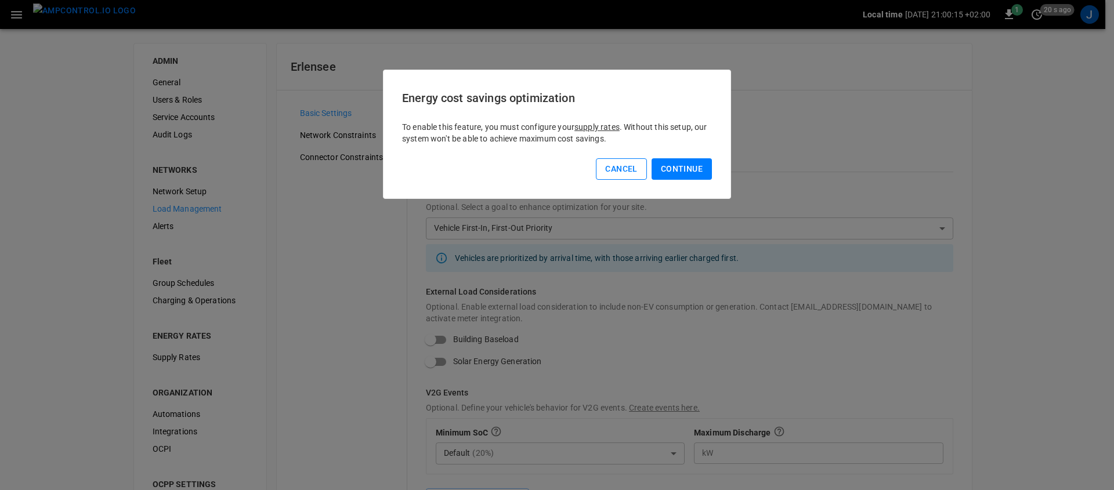
click at [612, 174] on button "Cancel" at bounding box center [621, 168] width 51 height 21
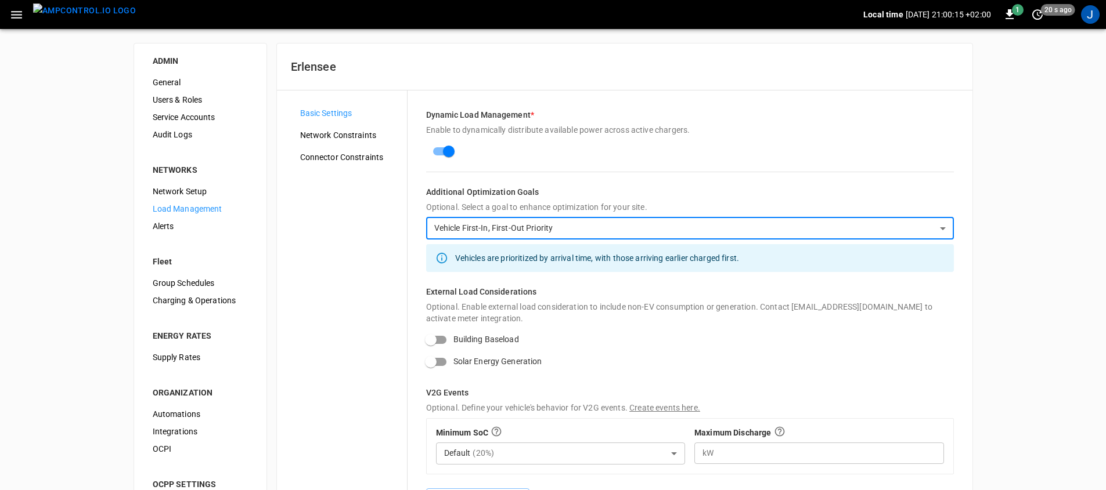
click at [387, 272] on div "Basic Settings Network Constraints Connector Constraints" at bounding box center [349, 309] width 116 height 410
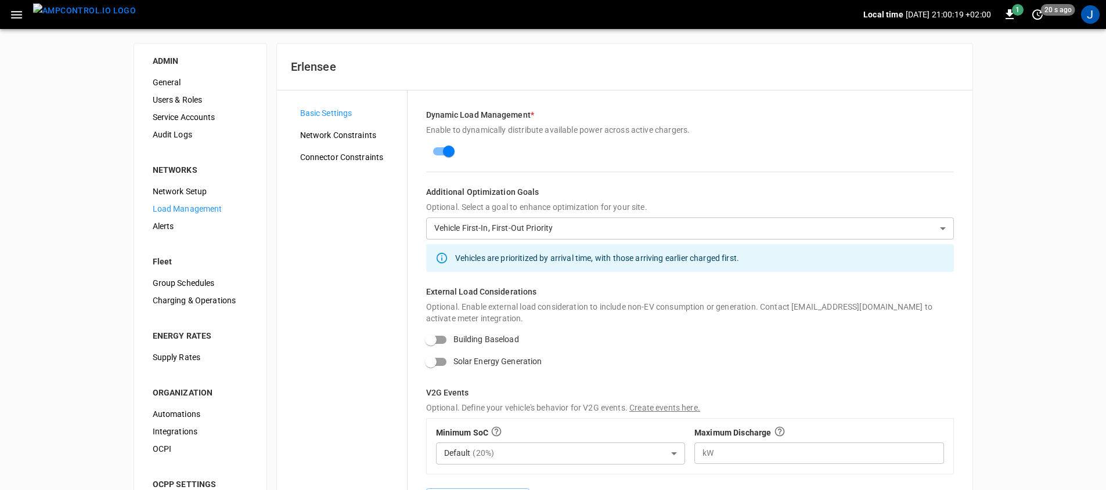
click at [14, 12] on icon "button" at bounding box center [16, 15] width 11 height 8
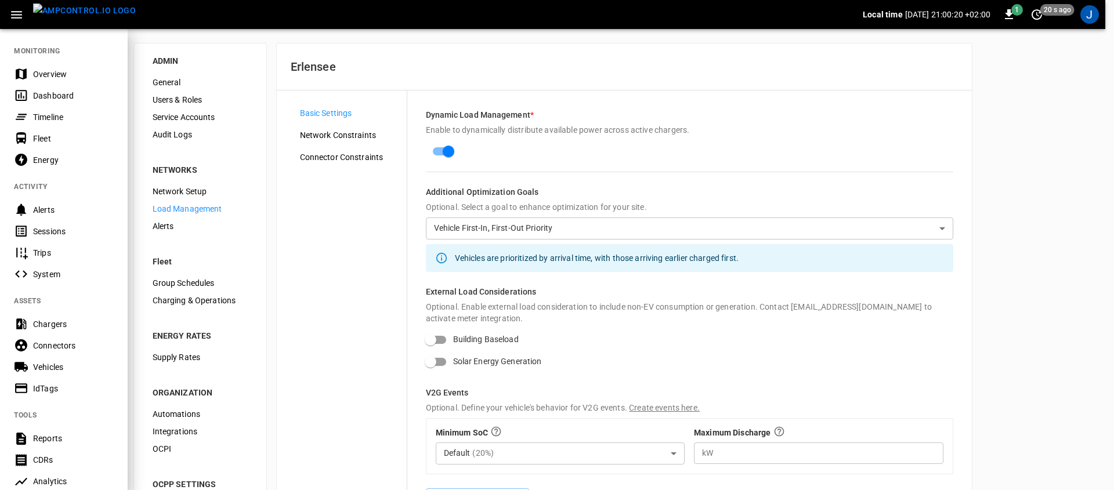
click at [60, 332] on div "Chargers" at bounding box center [64, 323] width 128 height 21
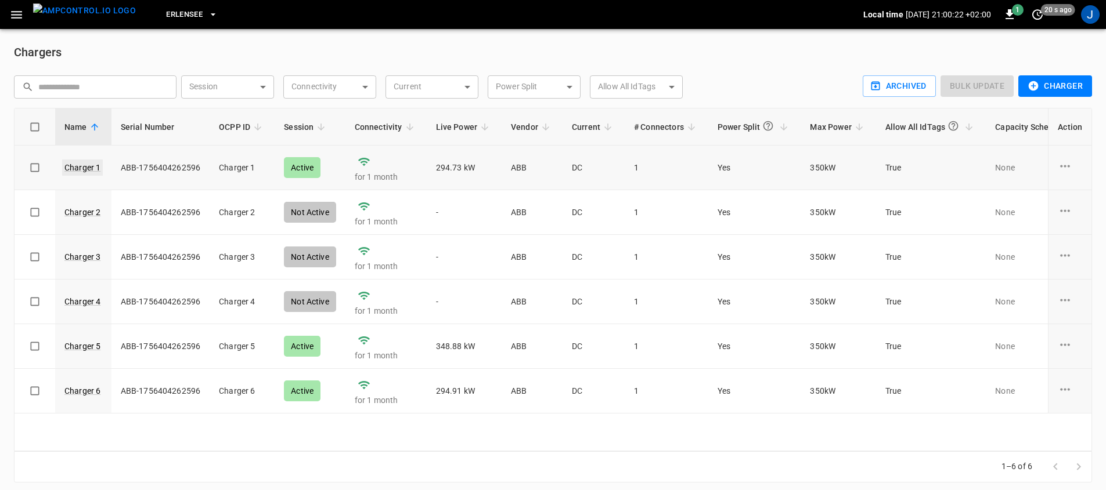
click at [97, 167] on link "Charger 1" at bounding box center [82, 168] width 41 height 16
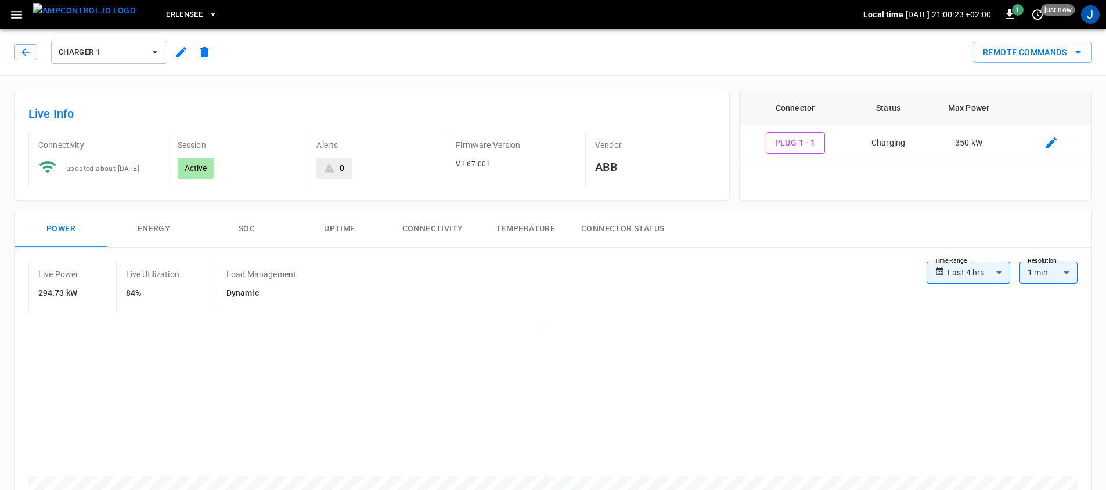
click at [172, 53] on button "button" at bounding box center [180, 52] width 23 height 21
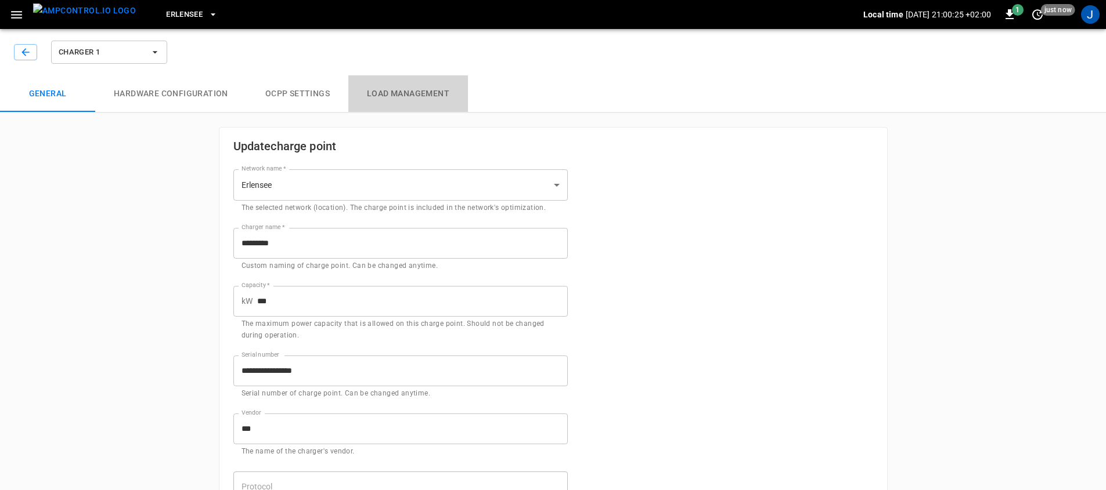
click at [399, 92] on button "Load Management" at bounding box center [408, 93] width 120 height 37
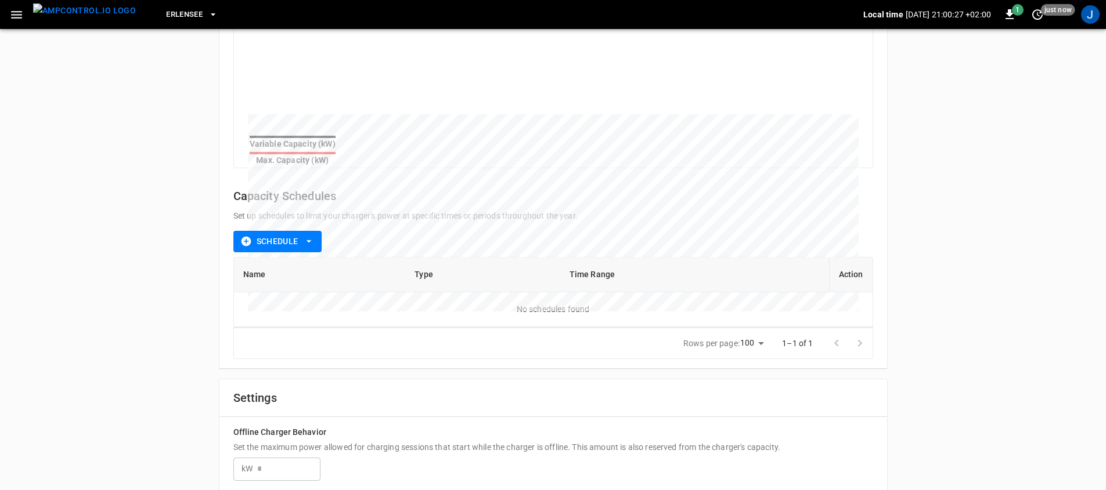
scroll to position [262, 0]
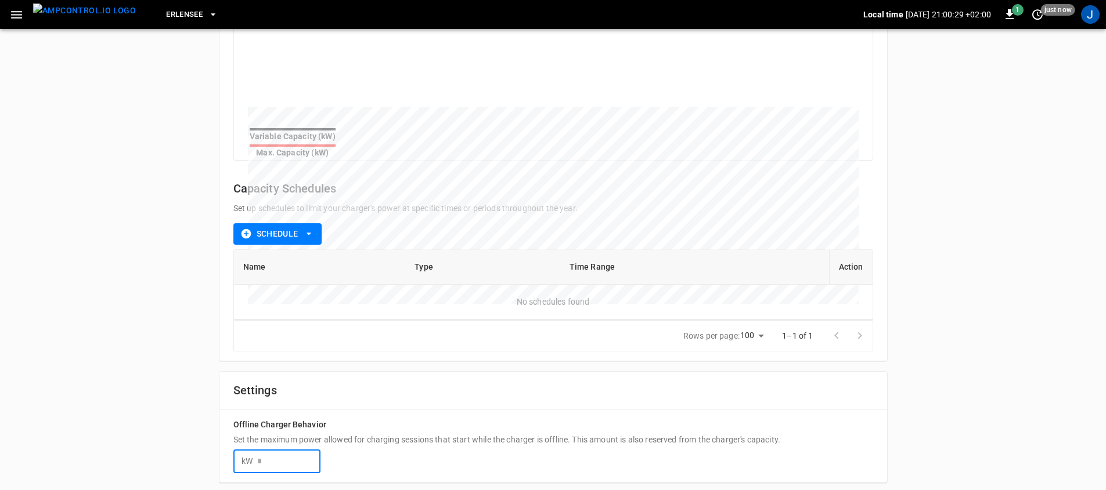
click at [294, 451] on input "number" at bounding box center [288, 461] width 63 height 21
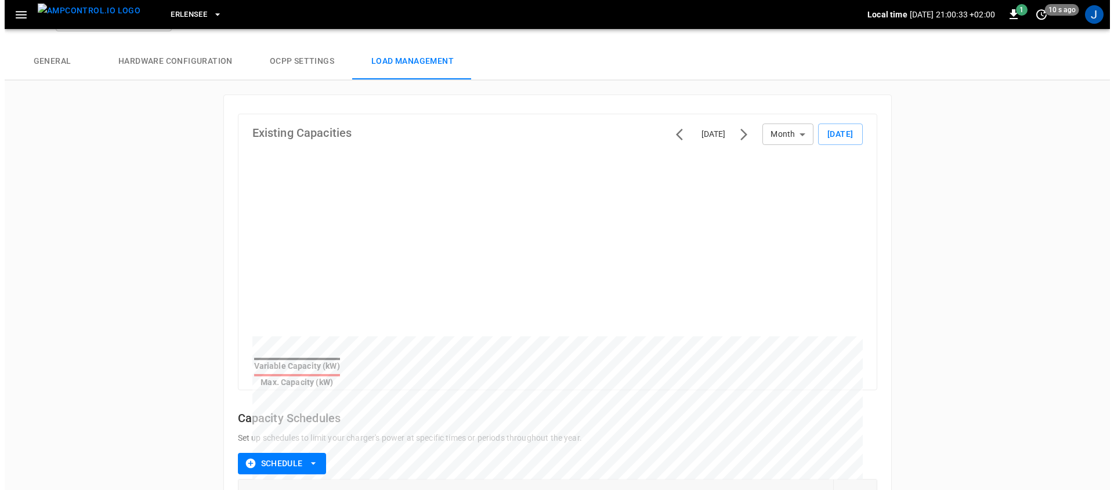
scroll to position [0, 0]
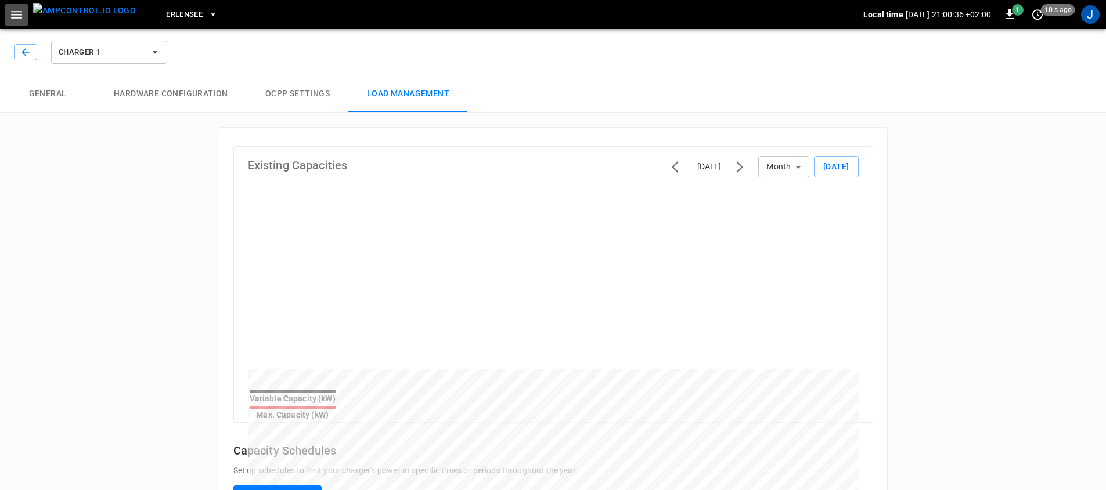
click at [10, 15] on icon "button" at bounding box center [16, 15] width 15 height 15
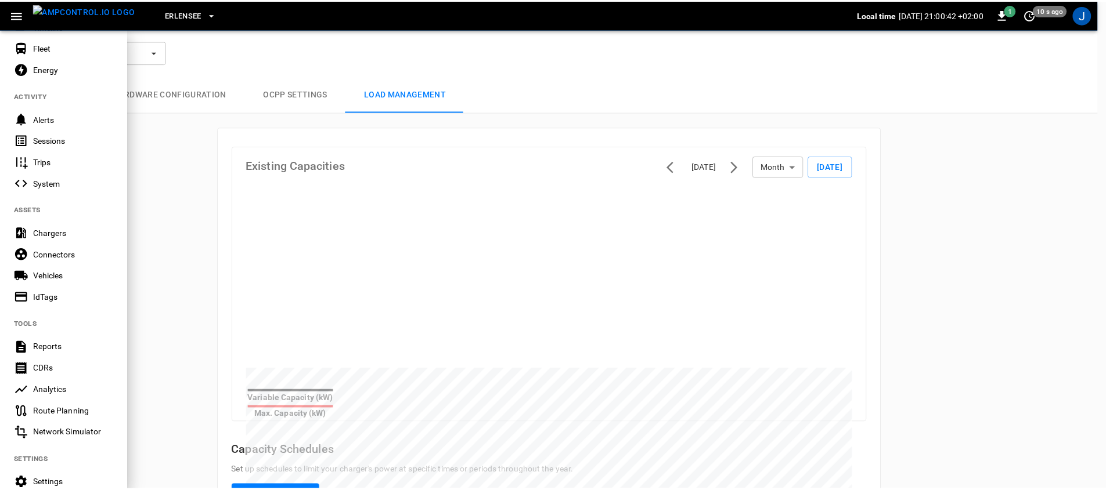
scroll to position [203, 0]
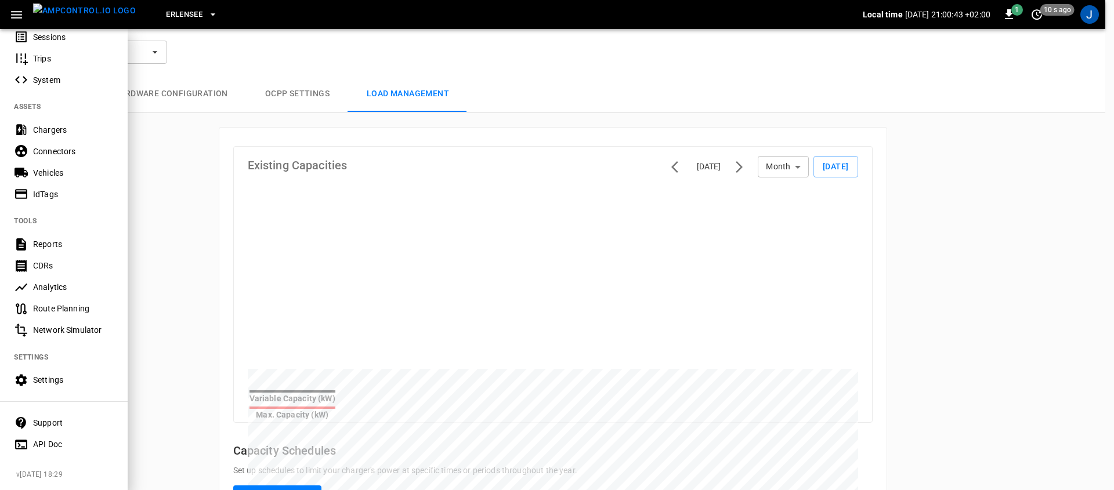
click at [80, 374] on div "Settings" at bounding box center [73, 380] width 81 height 12
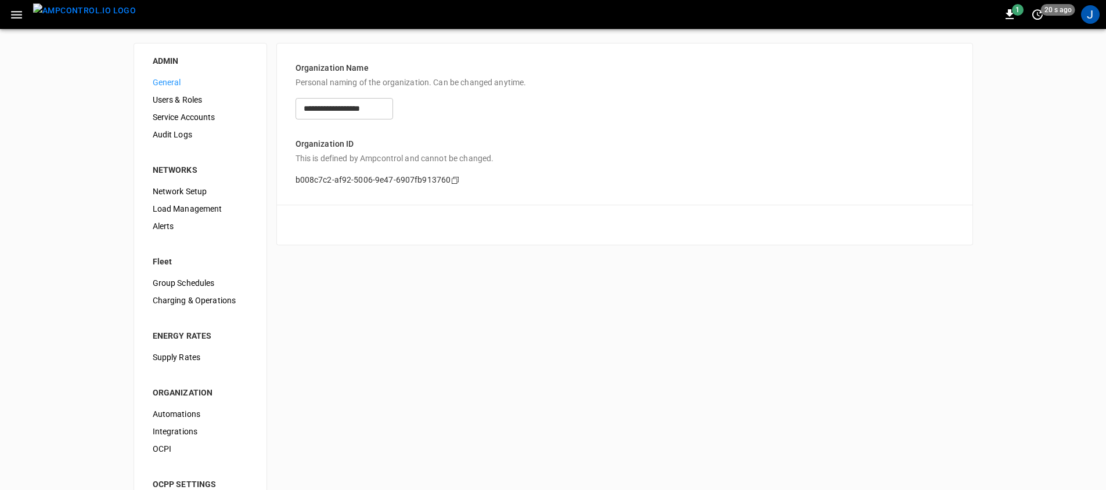
click at [209, 183] on div "Network Setup" at bounding box center [200, 191] width 114 height 17
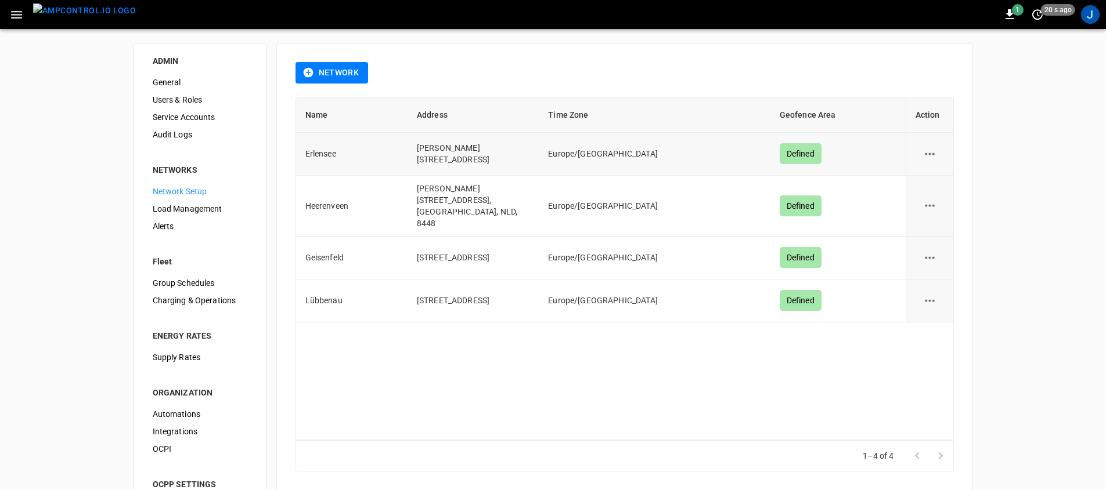
click at [934, 164] on button "network options" at bounding box center [929, 154] width 28 height 28
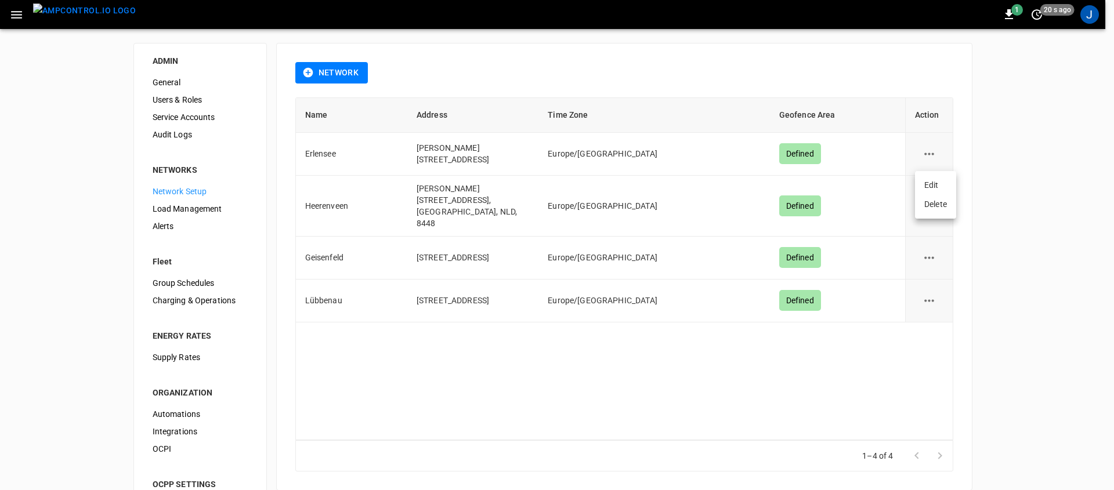
click at [932, 181] on li "Edit" at bounding box center [935, 185] width 41 height 19
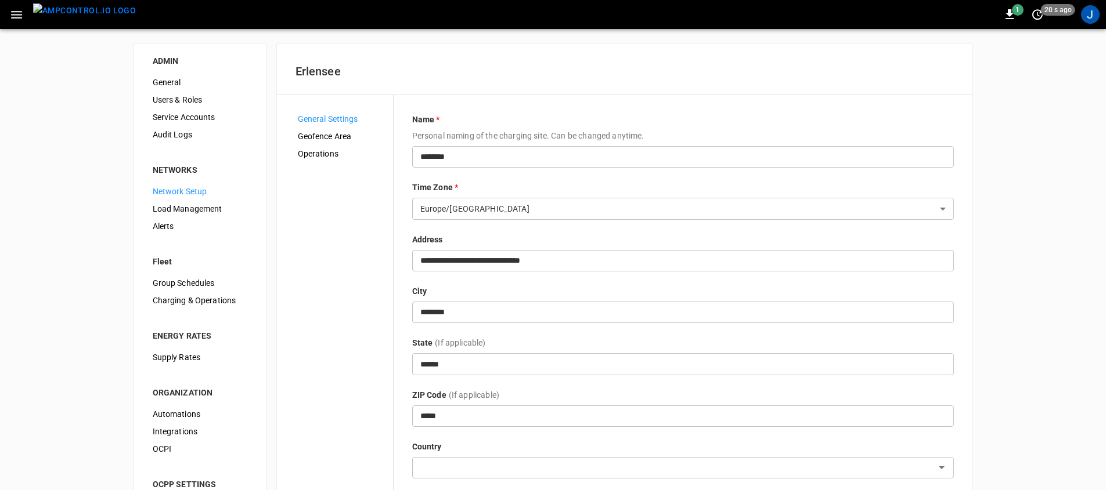
type input "*******"
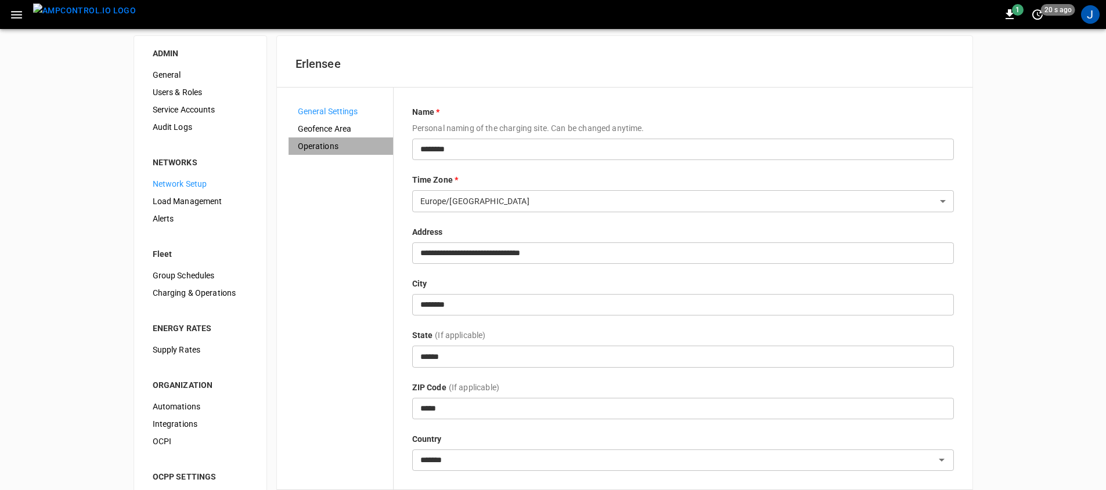
click at [335, 147] on span "Operations" at bounding box center [341, 146] width 86 height 12
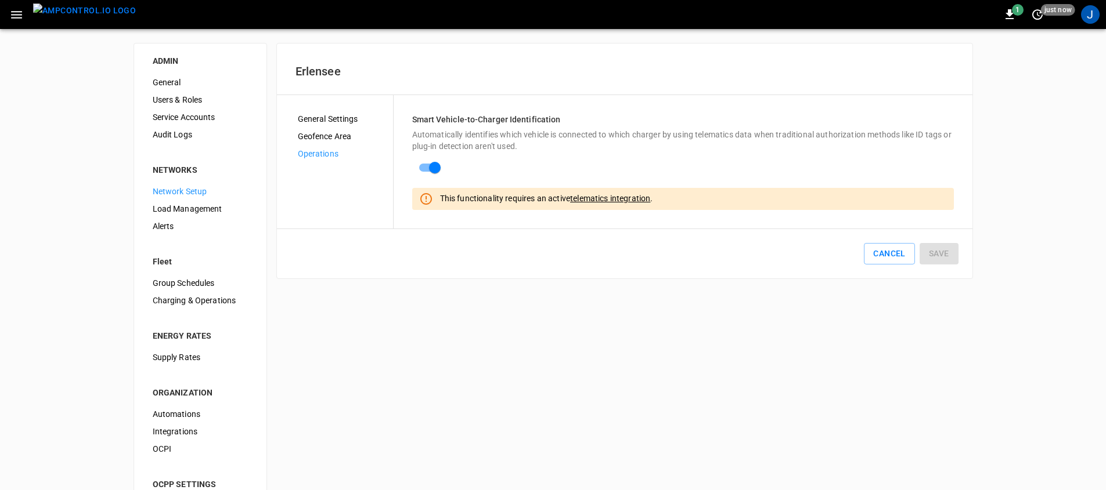
click at [515, 298] on div "ADMIN General Users & Roles Service Accounts Audit Logs NETWORKS Network Setup …" at bounding box center [553, 292] width 1106 height 527
click at [893, 257] on button "Cancel" at bounding box center [889, 253] width 51 height 21
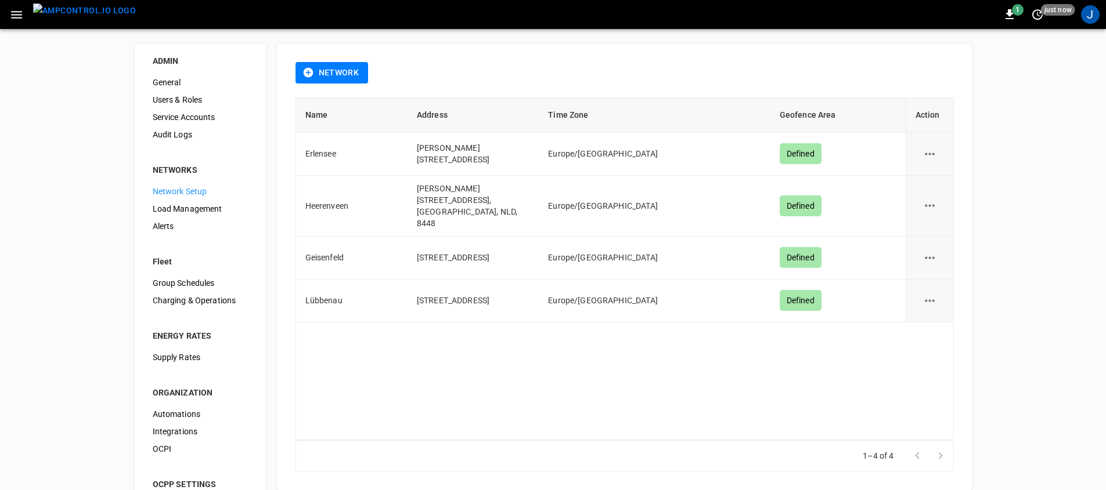
click at [183, 145] on li "NETWORKS" at bounding box center [200, 162] width 114 height 39
click at [183, 140] on div "Audit Logs" at bounding box center [200, 134] width 114 height 17
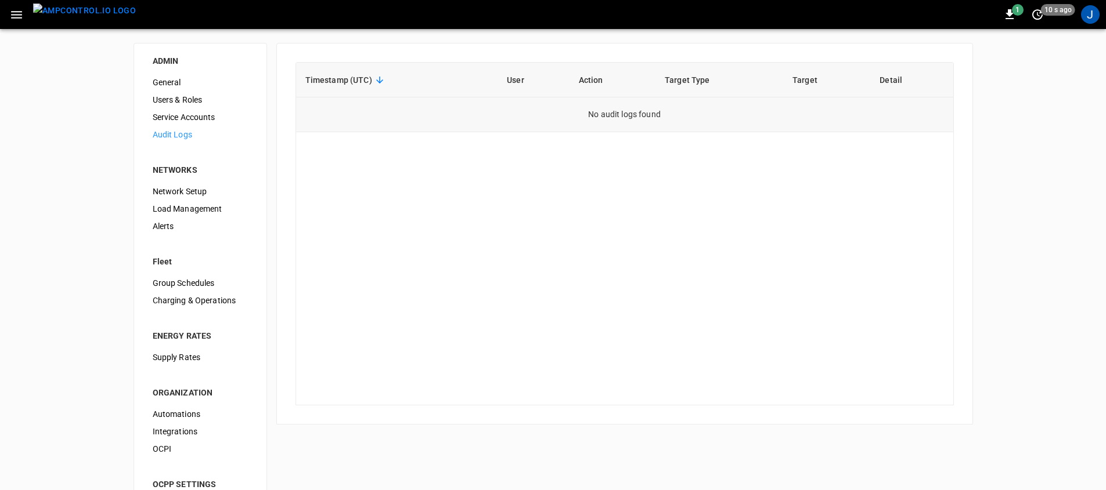
click at [579, 101] on td "No audit logs found" at bounding box center [624, 115] width 657 height 35
click at [1101, 16] on div "1 20 s ago J" at bounding box center [553, 14] width 1106 height 29
click at [1092, 19] on div "J" at bounding box center [1090, 14] width 19 height 19
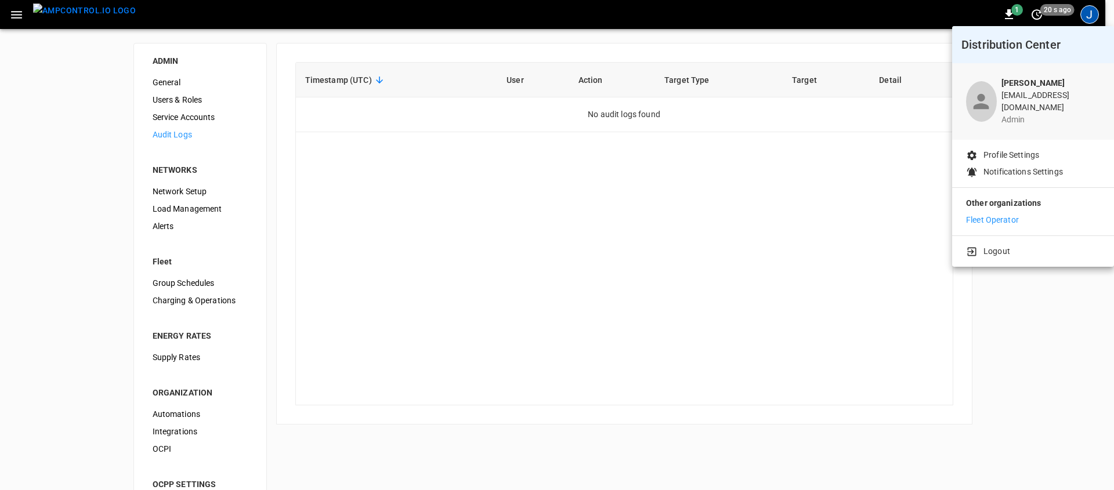
click at [533, 176] on div at bounding box center [557, 245] width 1114 height 490
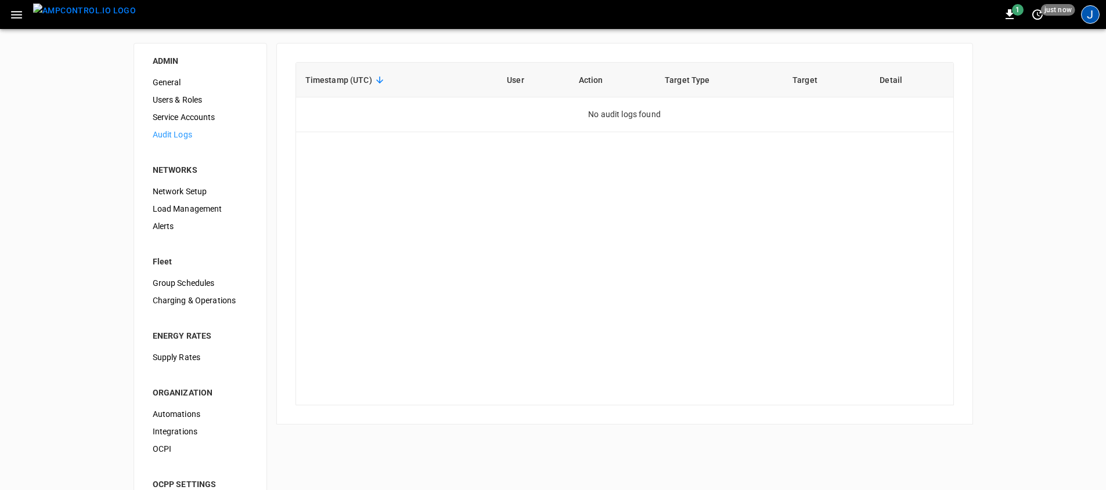
click at [1086, 20] on div "J" at bounding box center [1090, 14] width 19 height 19
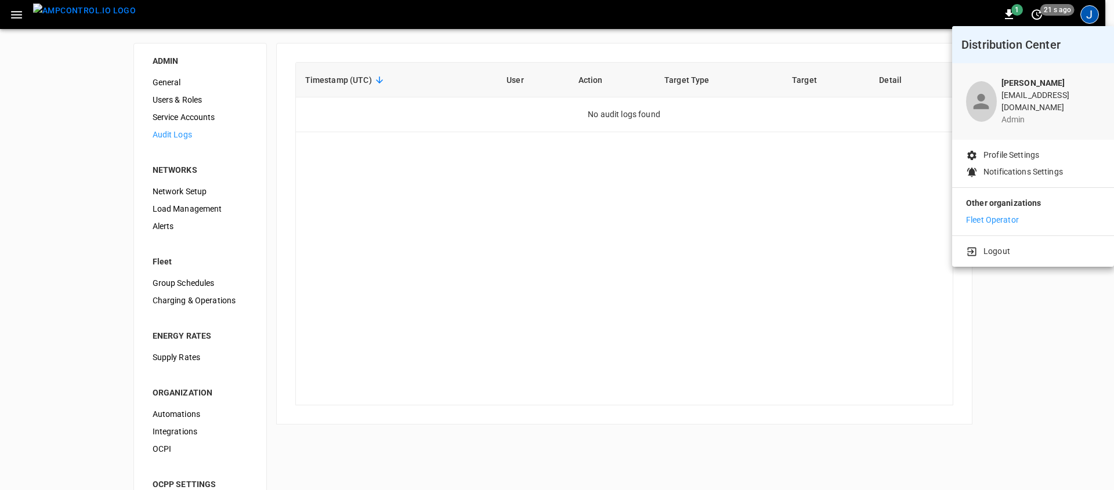
click at [1088, 21] on div at bounding box center [557, 245] width 1114 height 490
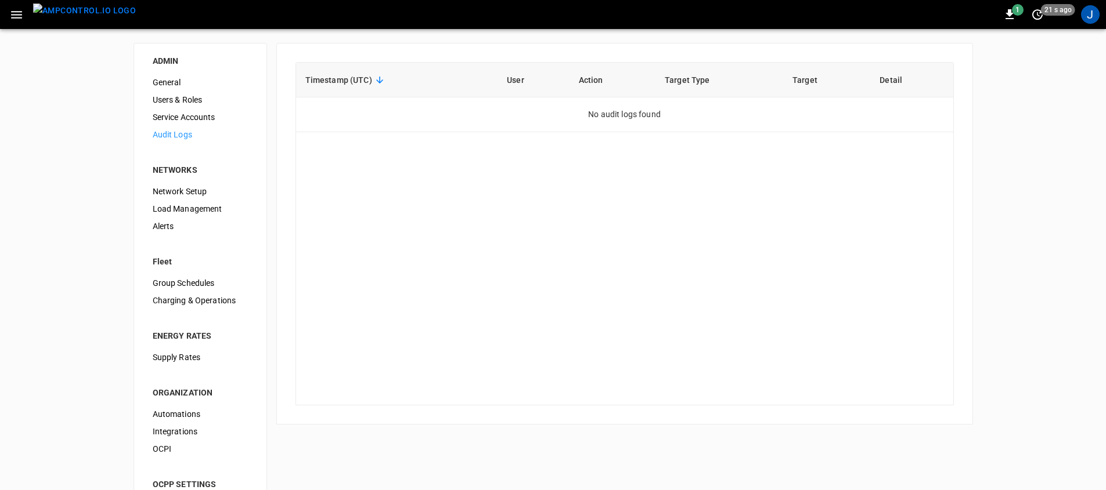
click at [1090, 20] on div "Distribution Center John Doe demo@ampcontrol.io admin Profile Settings Notifica…" at bounding box center [553, 246] width 1106 height 488
click at [1088, 17] on div "J" at bounding box center [1090, 14] width 19 height 19
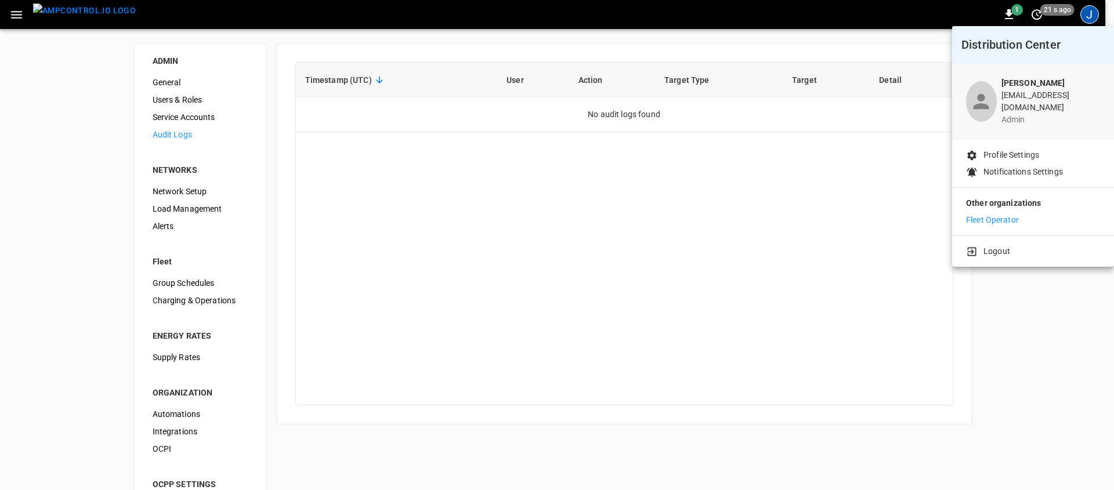
click at [1025, 246] on li "Logout" at bounding box center [1033, 252] width 134 height 12
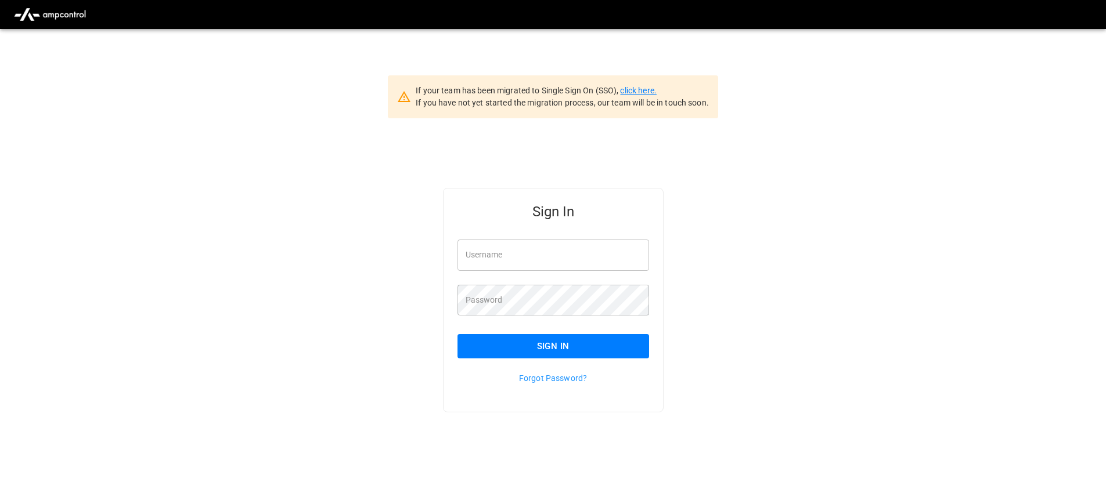
click at [641, 87] on link "click here." at bounding box center [638, 90] width 36 height 9
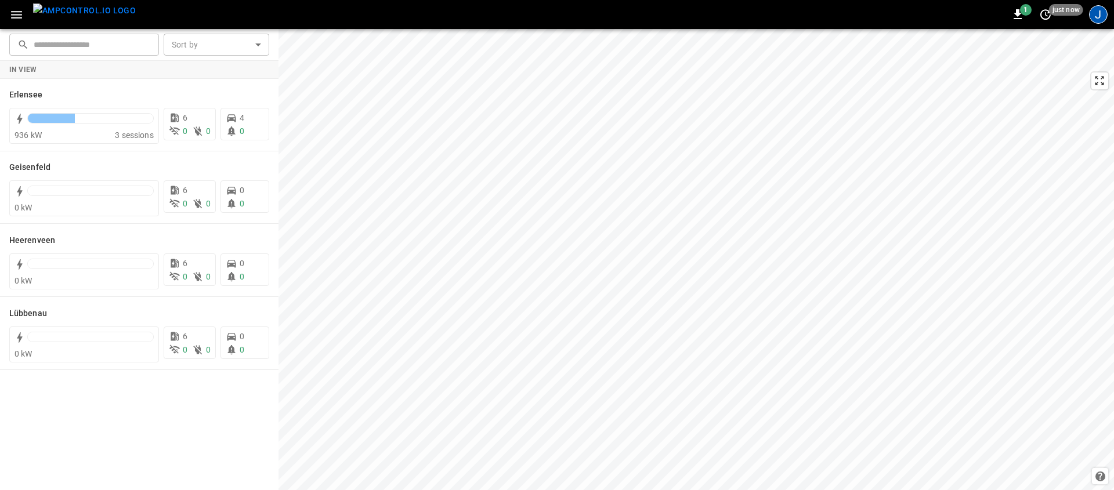
click at [1092, 19] on div "J" at bounding box center [1099, 14] width 19 height 19
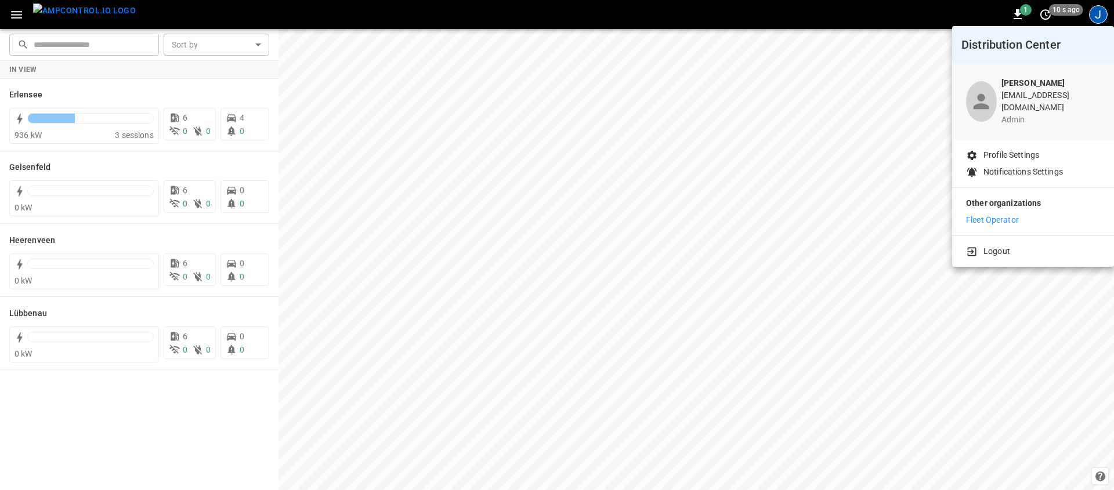
click at [988, 246] on p "Logout" at bounding box center [997, 252] width 27 height 12
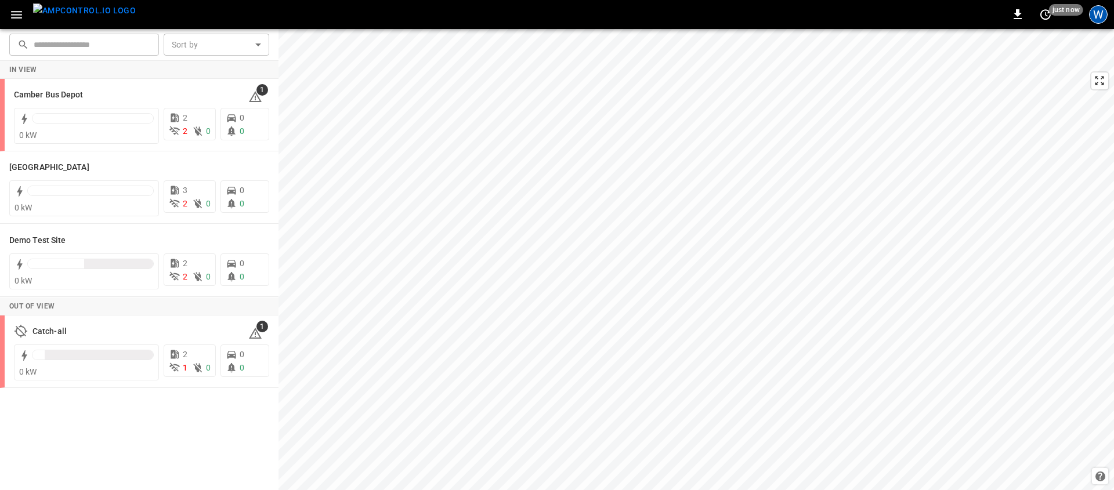
click at [1103, 14] on div "W" at bounding box center [1099, 14] width 19 height 19
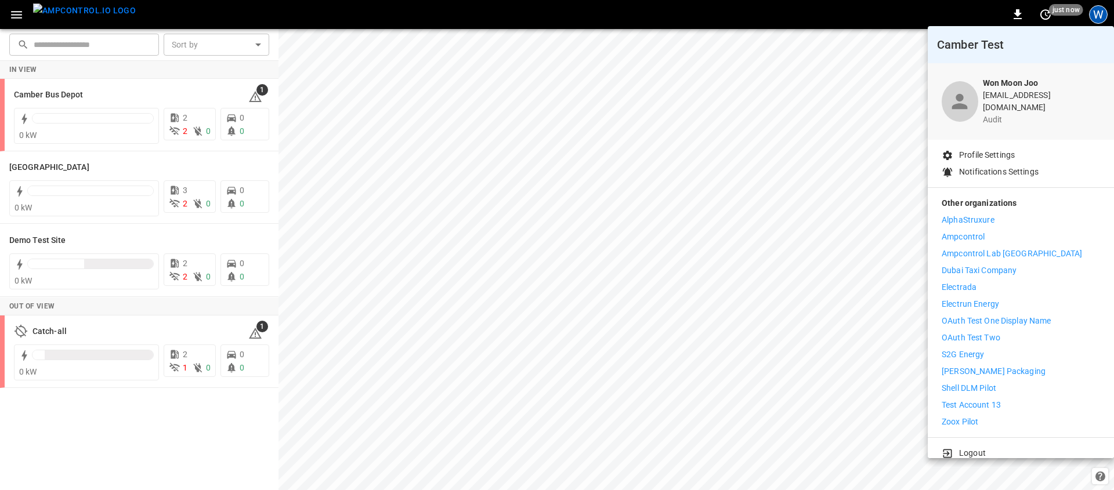
click at [978, 301] on p "Electrun Energy" at bounding box center [970, 304] width 57 height 12
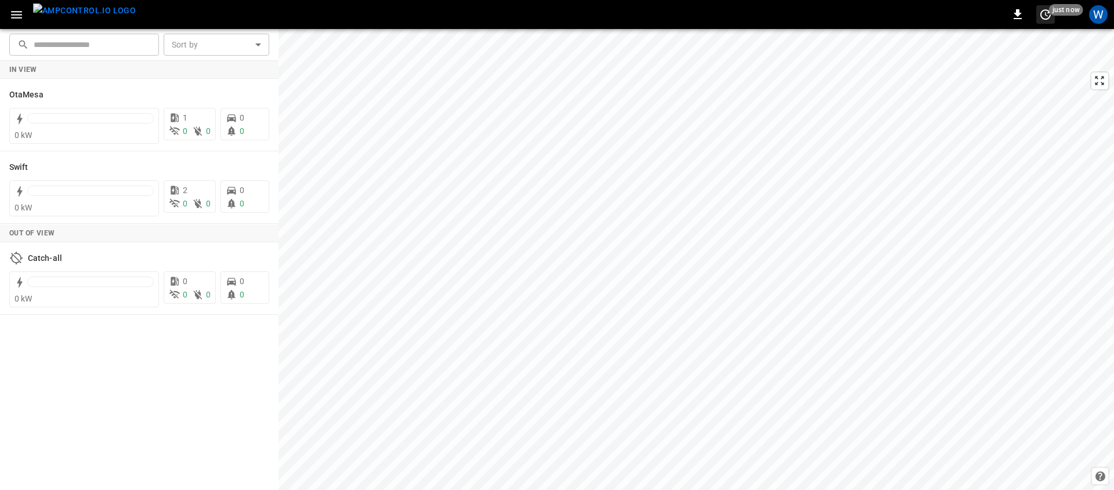
click at [1071, 12] on span "just now" at bounding box center [1066, 10] width 34 height 12
click at [1087, 13] on div at bounding box center [557, 245] width 1114 height 490
click at [1091, 14] on div "Refresh now Update every 5 sec Update every 30 sec Off" at bounding box center [557, 245] width 1114 height 490
click at [1095, 15] on div "W" at bounding box center [1099, 14] width 19 height 19
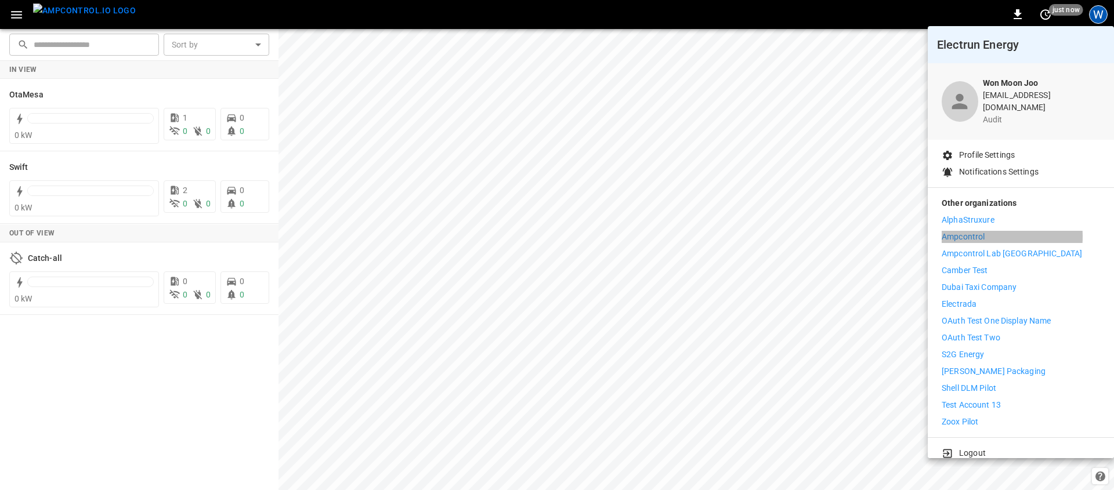
click at [973, 231] on p "Ampcontrol" at bounding box center [963, 237] width 43 height 12
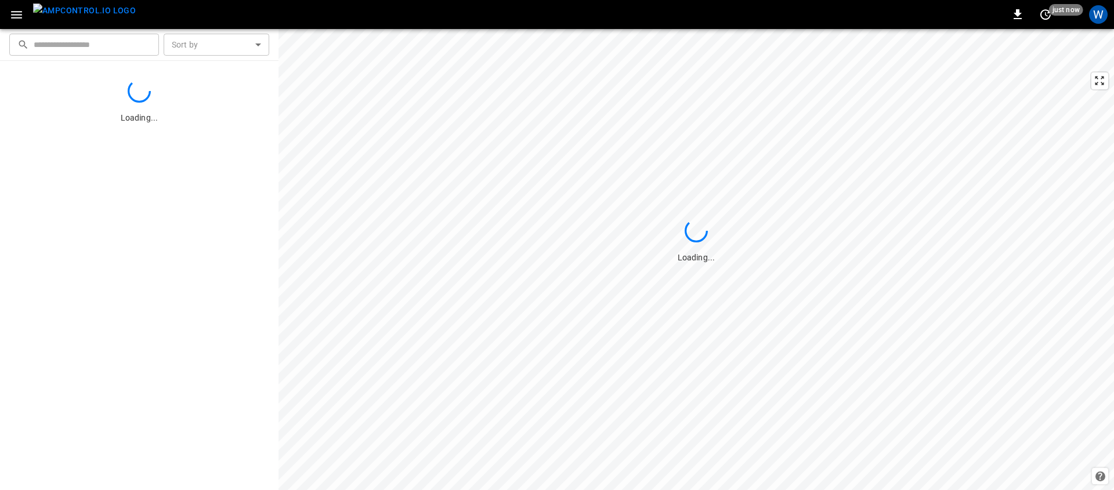
click at [15, 20] on icon "button" at bounding box center [16, 15] width 15 height 15
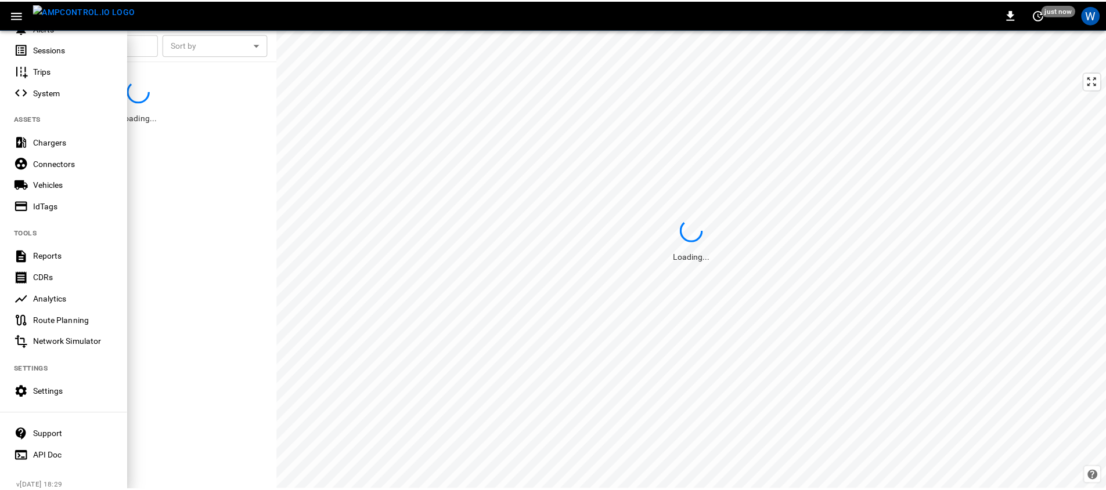
scroll to position [203, 0]
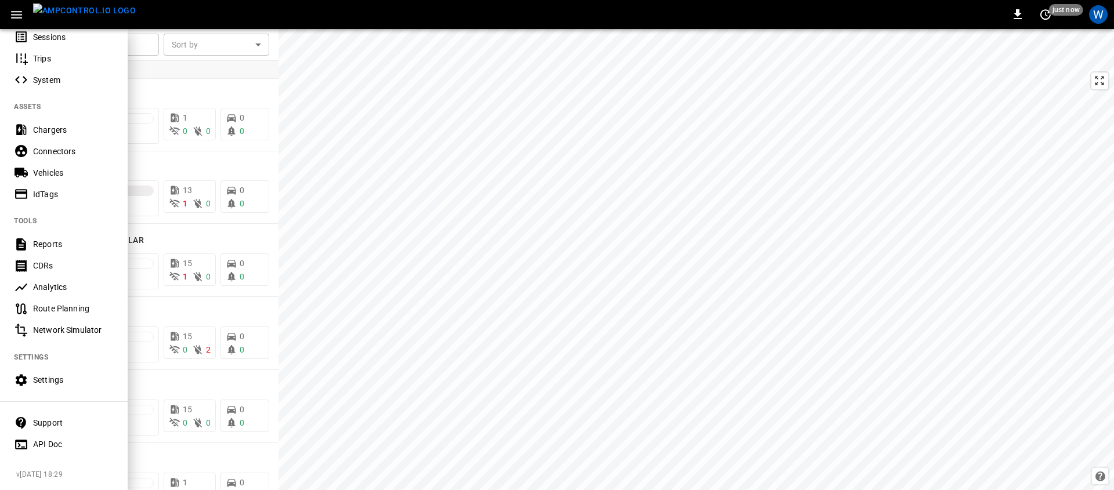
click at [57, 374] on div "Settings" at bounding box center [73, 380] width 81 height 12
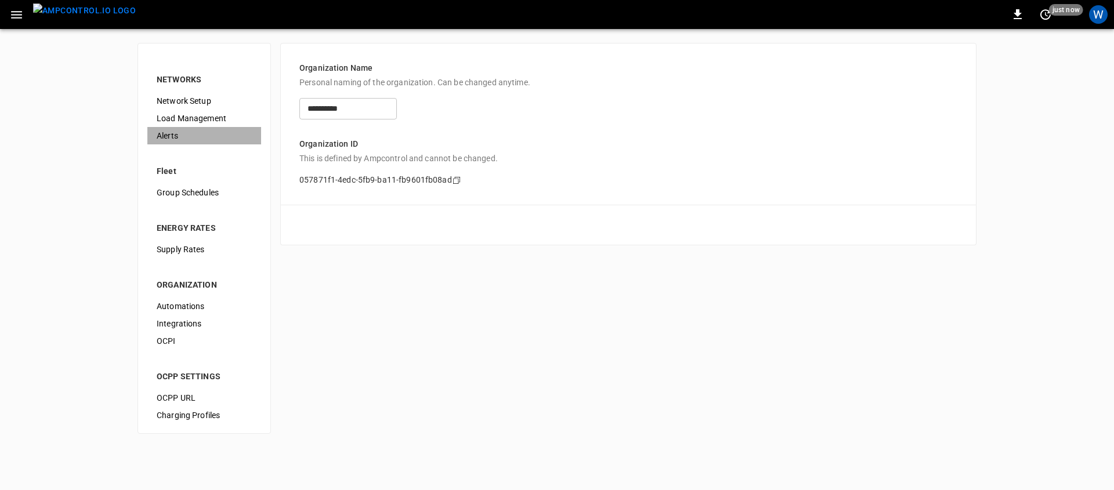
click at [167, 137] on span "Alerts" at bounding box center [204, 136] width 95 height 12
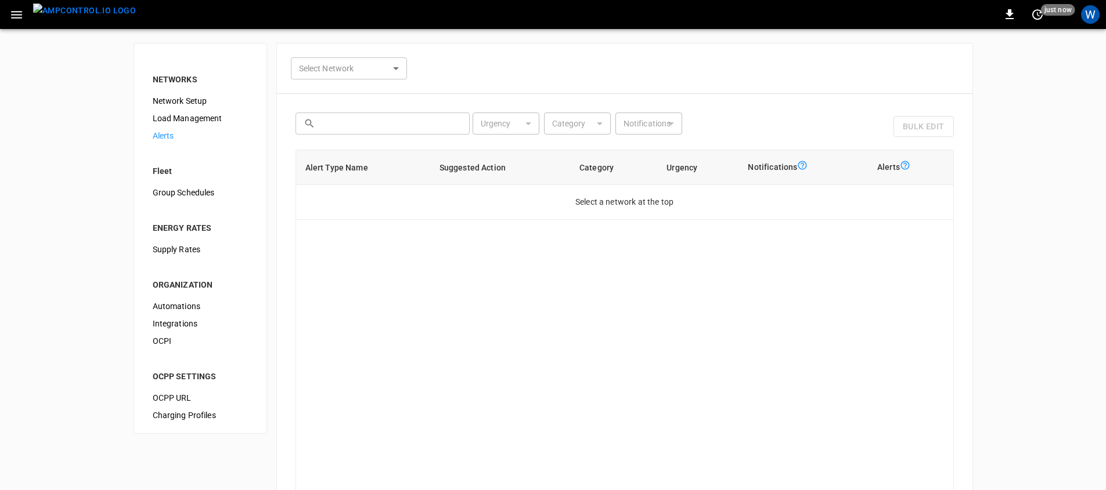
click at [57, 225] on div "NETWORKS Network Setup Load Management Alerts Fleet Group Schedules ENERGY RATE…" at bounding box center [553, 311] width 1106 height 564
click at [1103, 17] on div "0 just now W" at bounding box center [553, 14] width 1106 height 29
click at [1095, 17] on div "W" at bounding box center [1090, 14] width 19 height 19
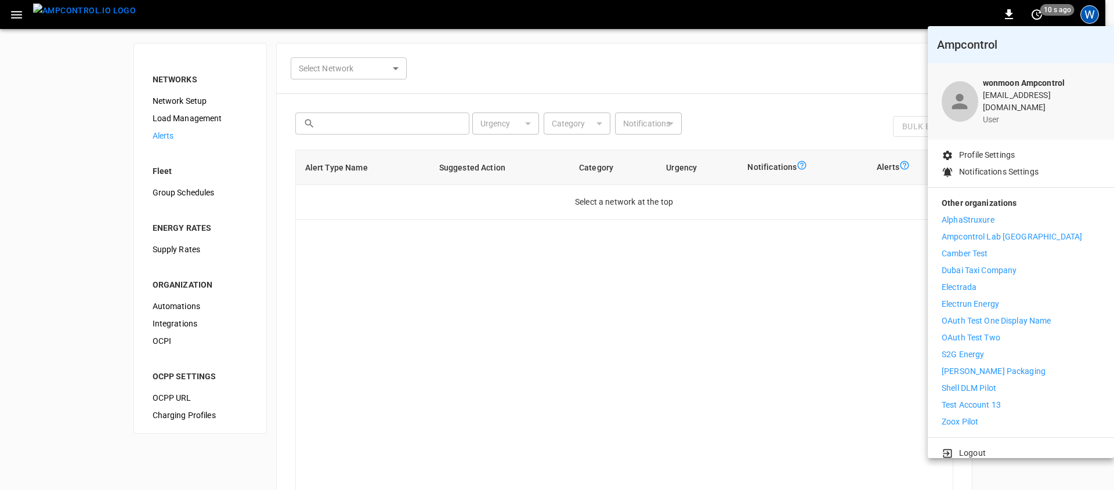
click at [618, 348] on div at bounding box center [557, 245] width 1114 height 490
